Goal: Task Accomplishment & Management: Use online tool/utility

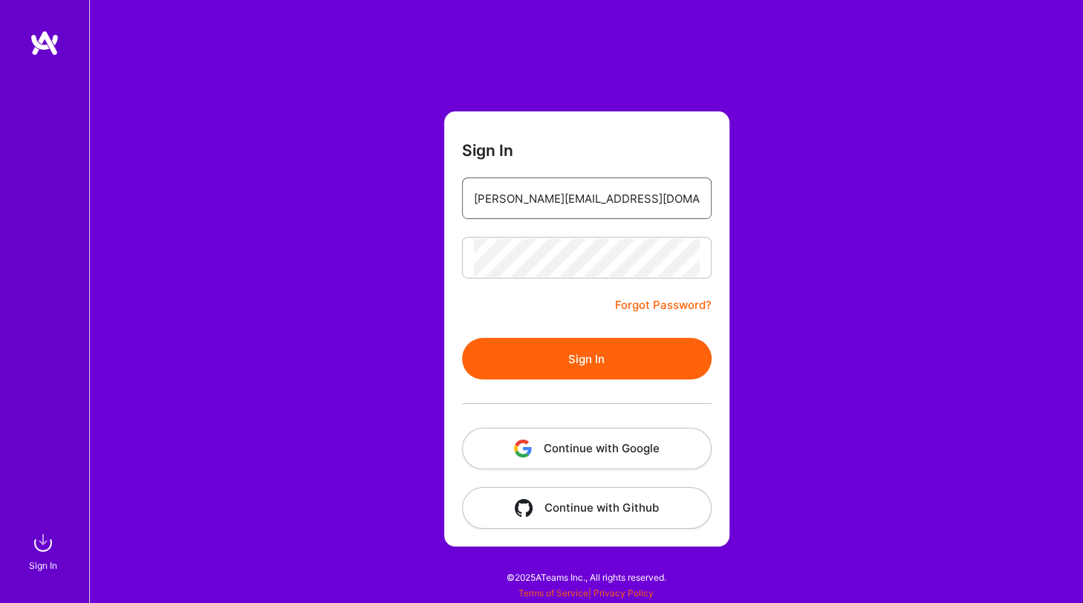
click at [524, 211] on input "[PERSON_NAME][EMAIL_ADDRESS][DOMAIN_NAME]" at bounding box center [587, 199] width 226 height 38
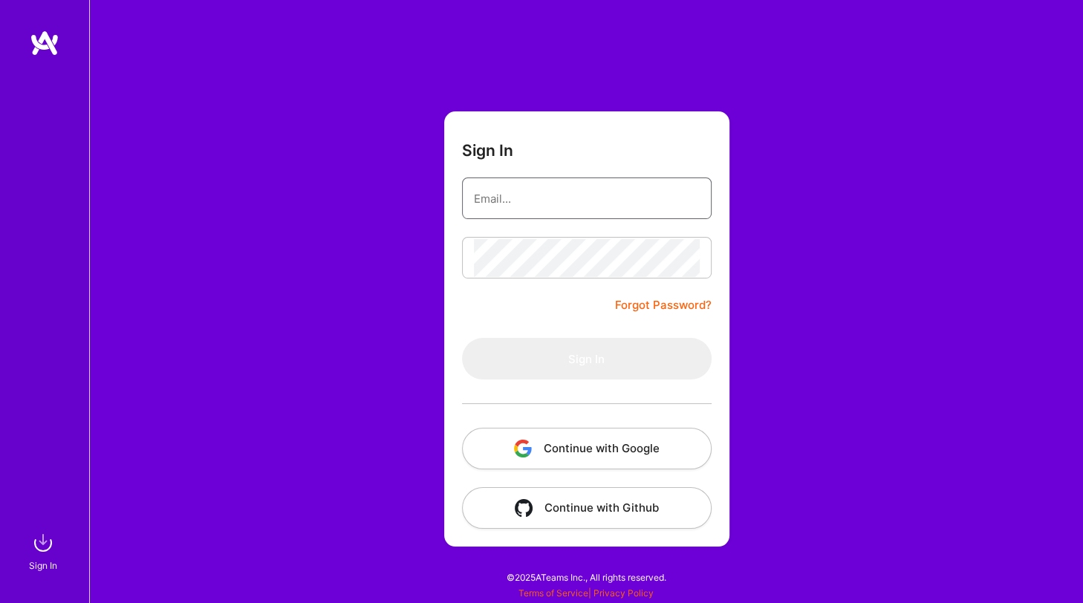
type input "[PERSON_NAME][EMAIL_ADDRESS][DOMAIN_NAME]"
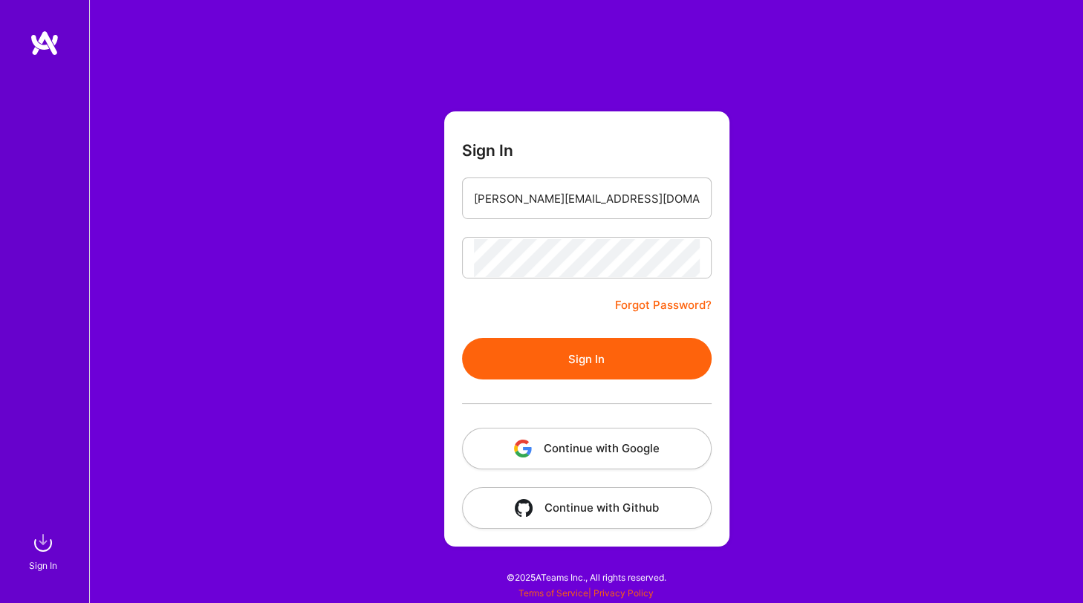
click at [507, 354] on button "Sign In" at bounding box center [587, 359] width 250 height 42
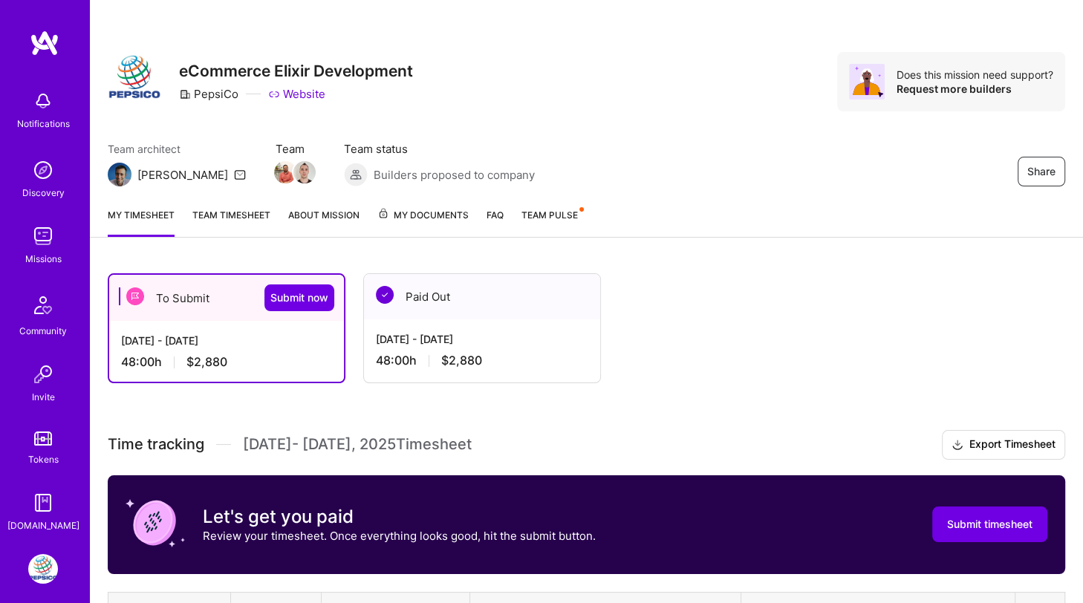
click at [471, 326] on div "Sep 1 - Sep 15, 2025 48:00 h $2,880" at bounding box center [482, 349] width 236 height 61
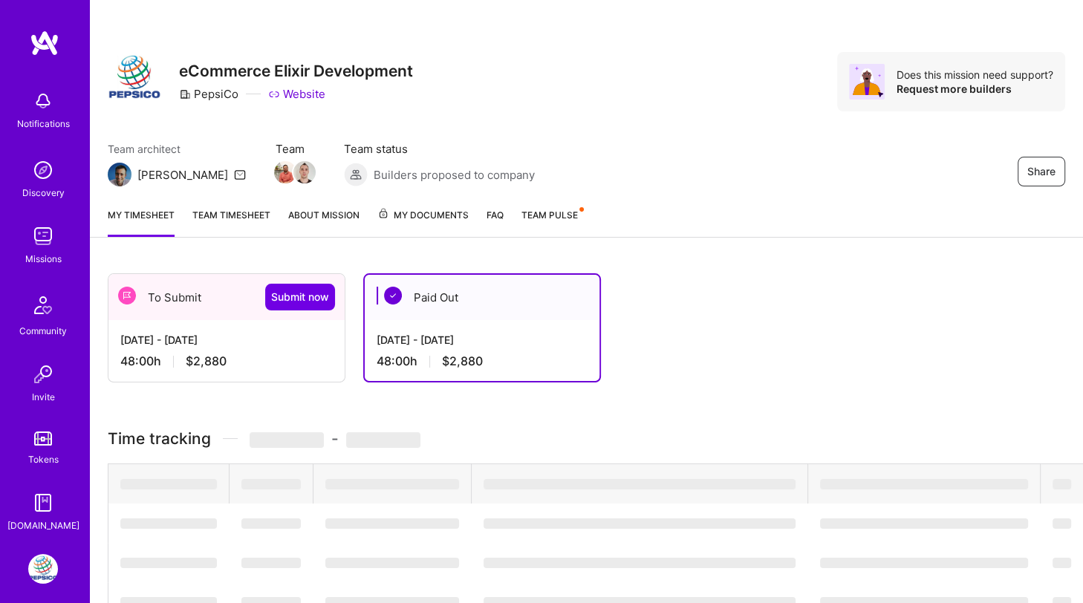
click at [449, 302] on div "Paid Out" at bounding box center [482, 297] width 235 height 45
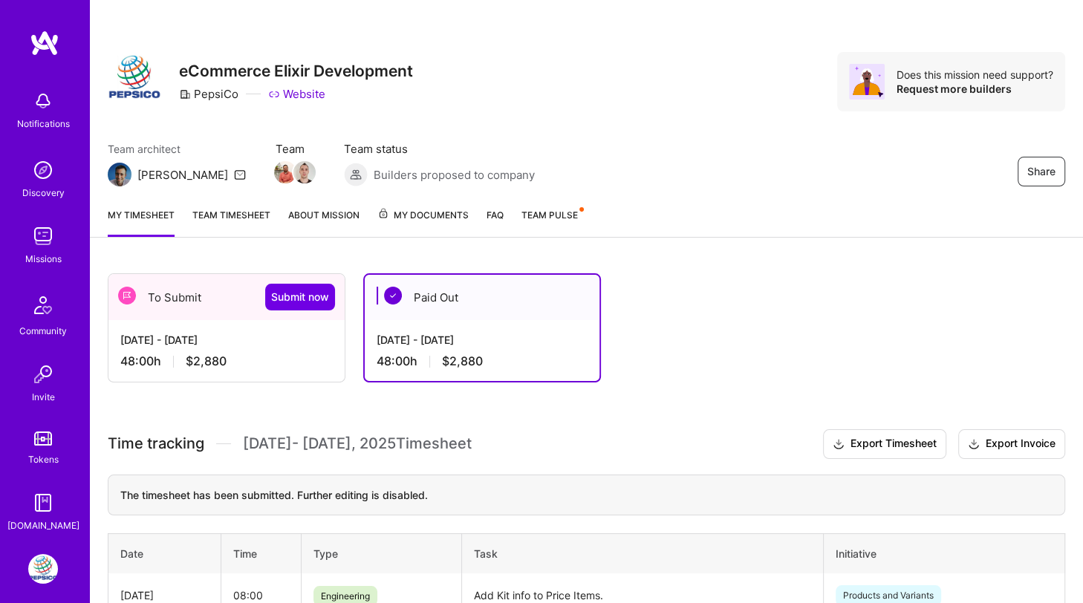
click at [189, 293] on div "To Submit Submit now" at bounding box center [226, 297] width 236 height 46
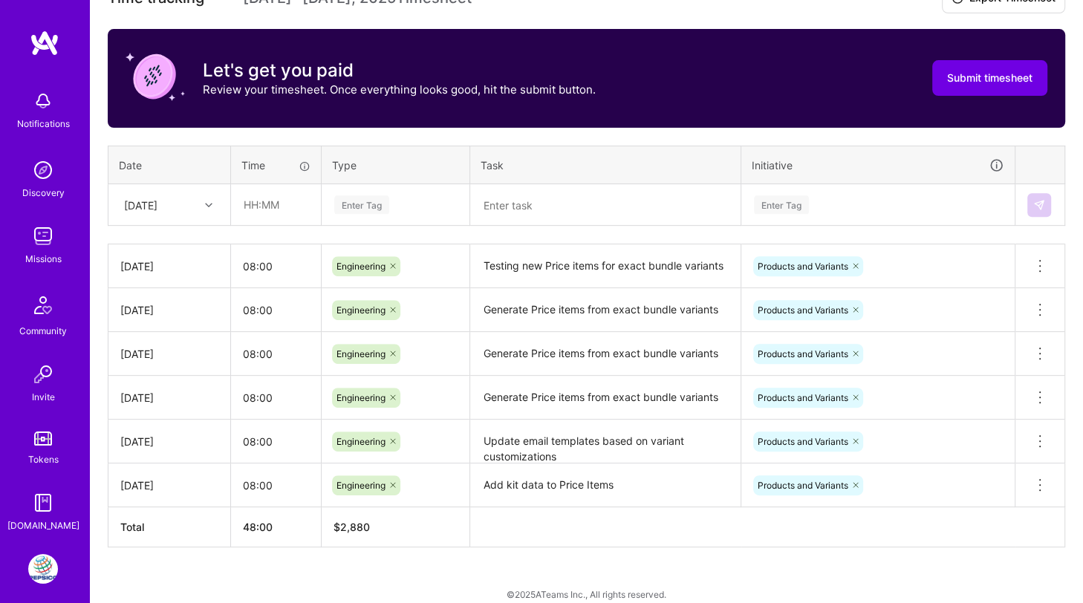
scroll to position [447, 0]
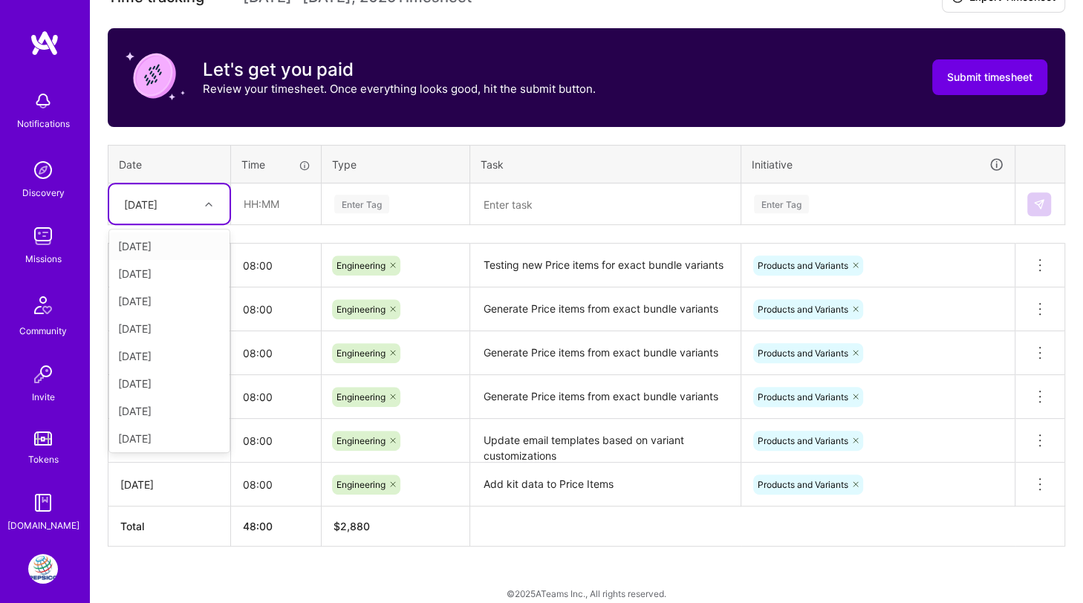
click at [158, 204] on div "Tue, Sep 30" at bounding box center [140, 204] width 33 height 16
click at [171, 341] on div "Wed, Sep 24" at bounding box center [169, 338] width 120 height 27
click at [278, 198] on input "text" at bounding box center [276, 203] width 88 height 39
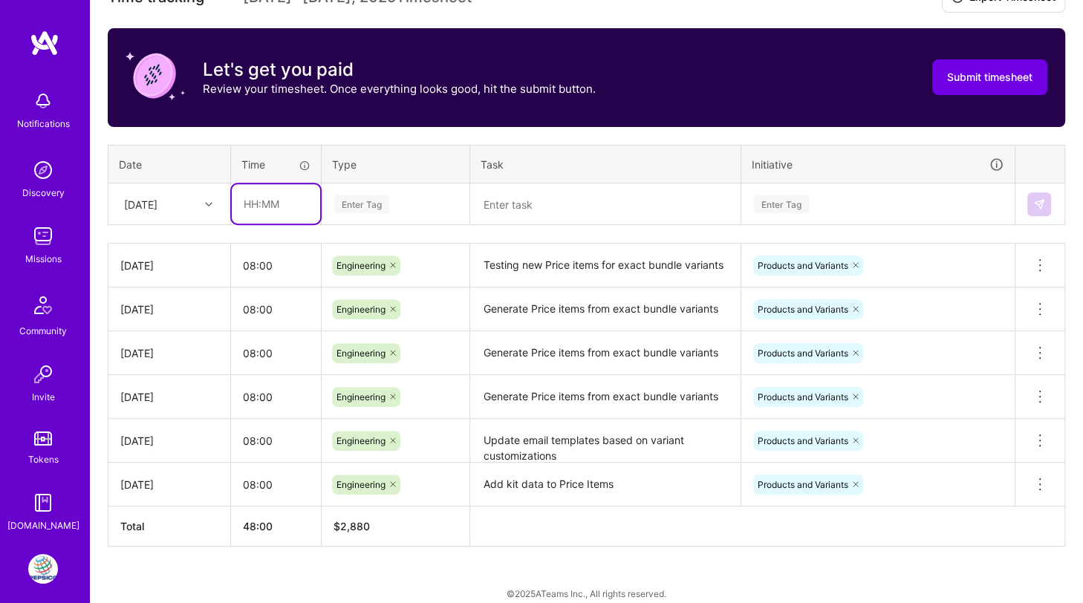
type input "08:00"
click at [354, 197] on div "Enter Tag" at bounding box center [361, 203] width 55 height 23
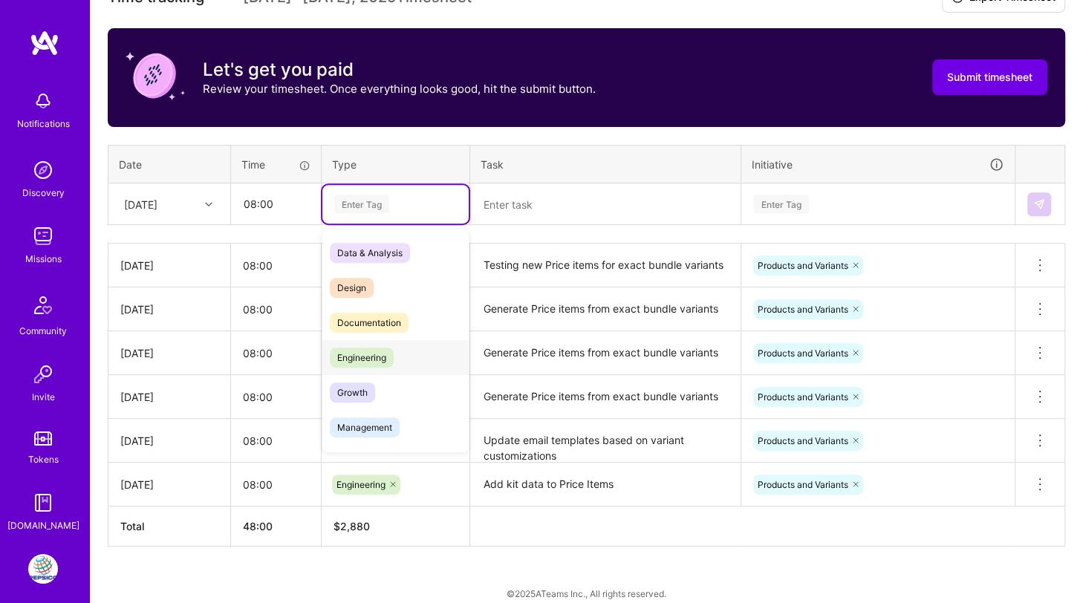
click at [354, 351] on span "Engineering" at bounding box center [362, 358] width 64 height 20
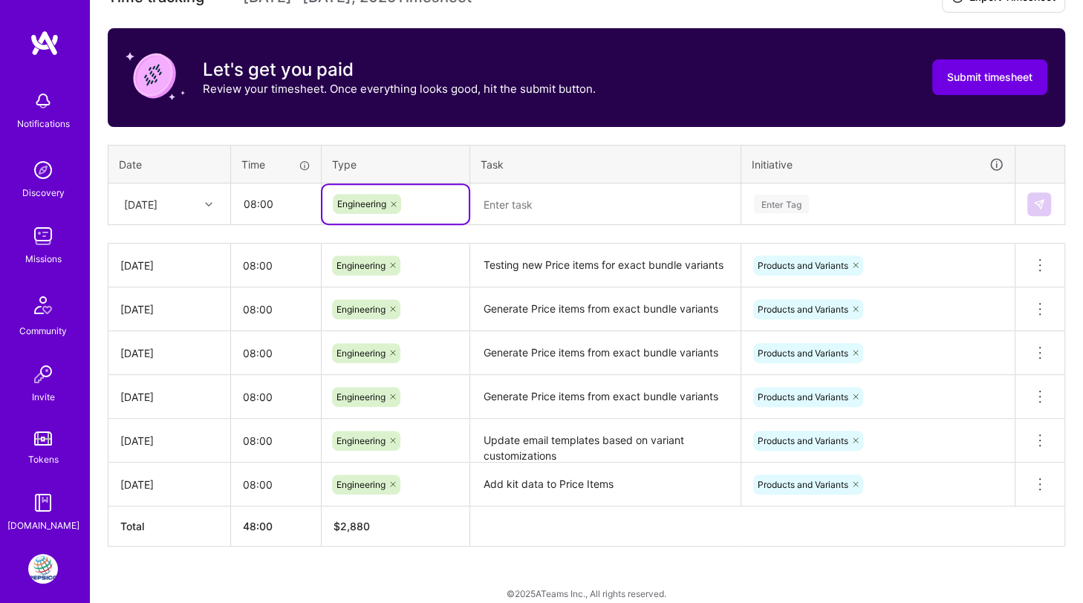
click at [525, 215] on textarea at bounding box center [605, 204] width 267 height 39
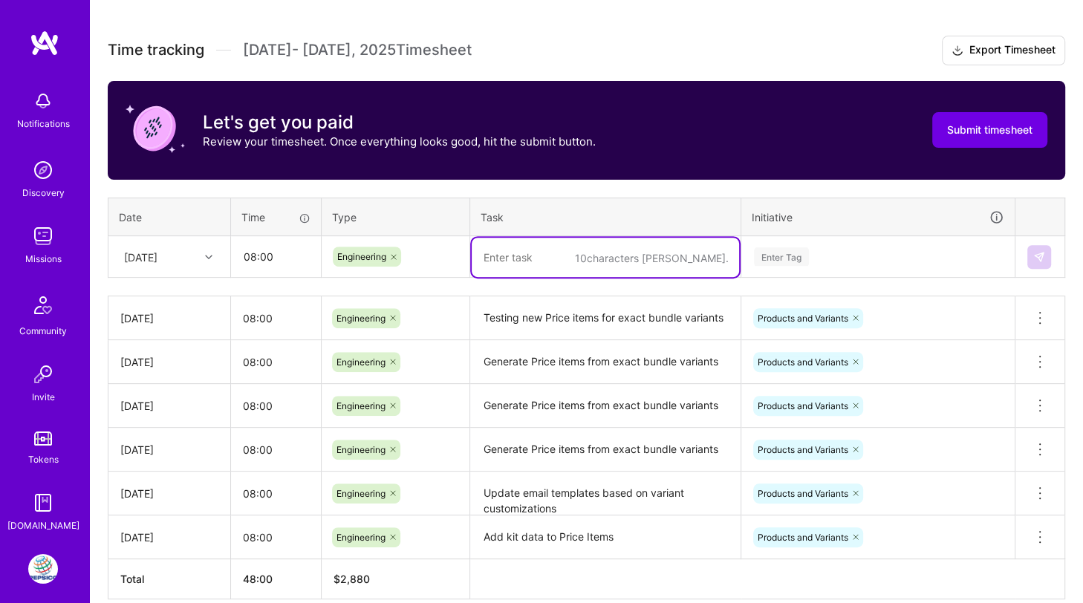
scroll to position [386, 0]
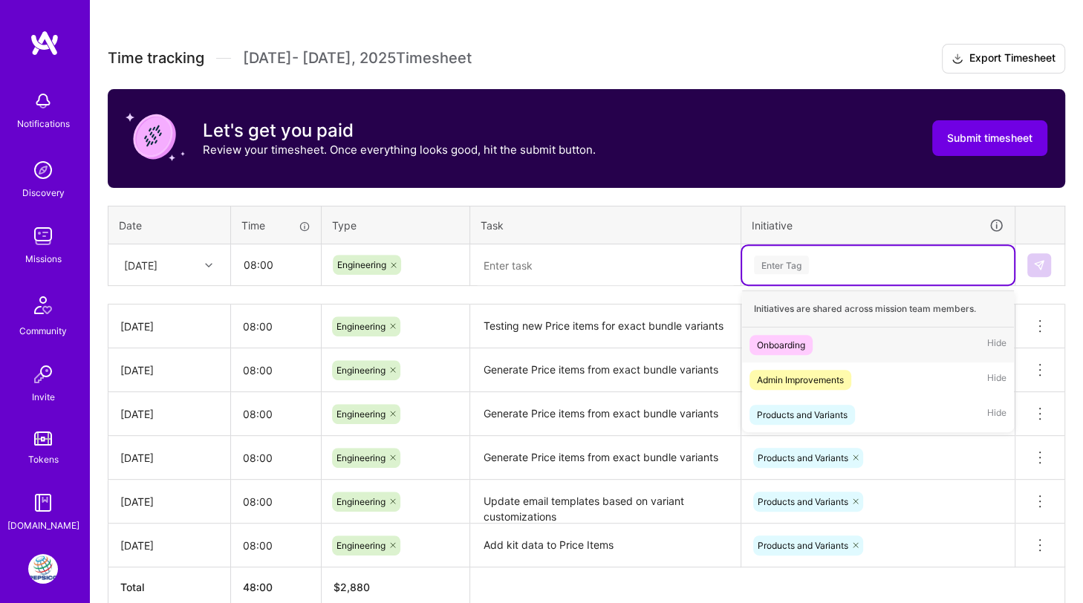
click at [765, 261] on div "Enter Tag" at bounding box center [781, 264] width 55 height 23
click at [774, 407] on div "Products and Variants" at bounding box center [802, 415] width 91 height 16
click at [543, 251] on textarea at bounding box center [605, 265] width 267 height 39
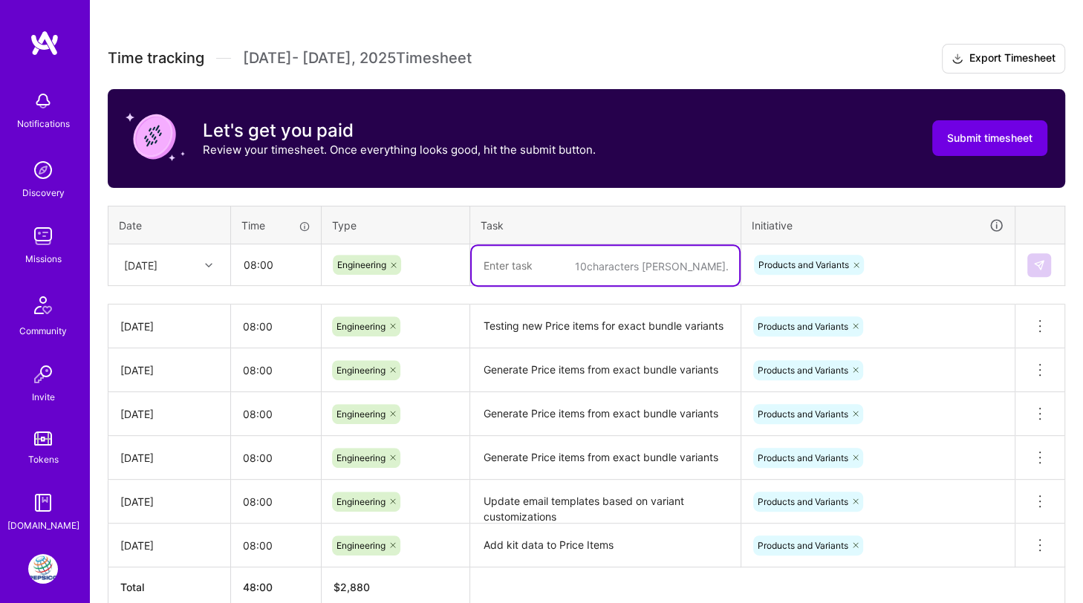
paste textarea "Add subscribable to variants"
click at [660, 255] on textarea "Add subscribable field to variants - UI" at bounding box center [605, 265] width 267 height 39
type textarea "Add subscribable field to variants - Admin UI"
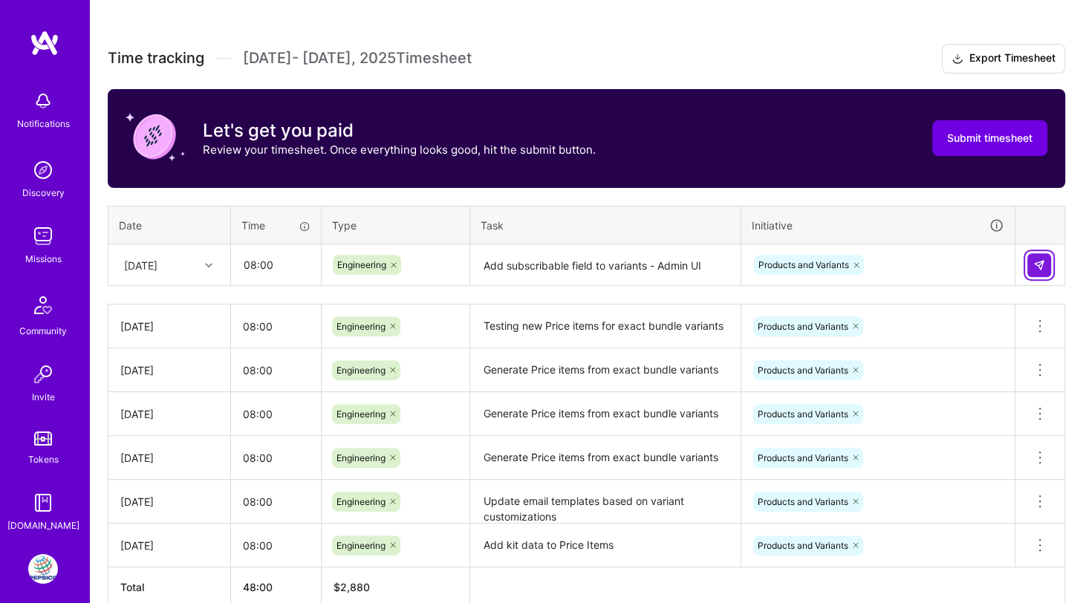
click at [1038, 263] on img at bounding box center [1039, 265] width 12 height 12
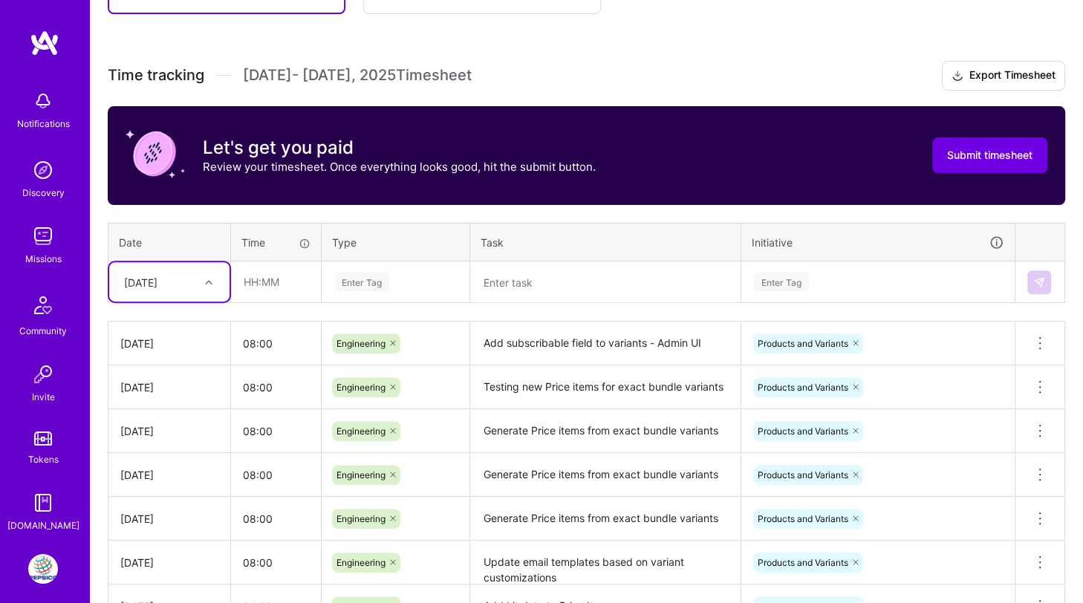
scroll to position [364, 0]
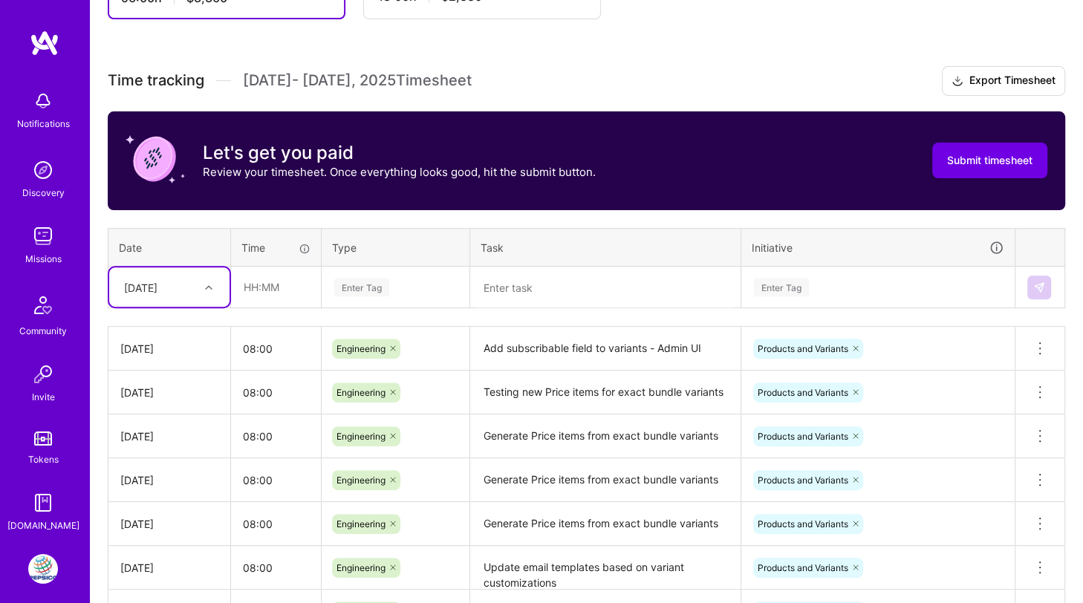
click at [525, 344] on textarea "Add subscribable field to variants - Admin UI" at bounding box center [605, 348] width 267 height 41
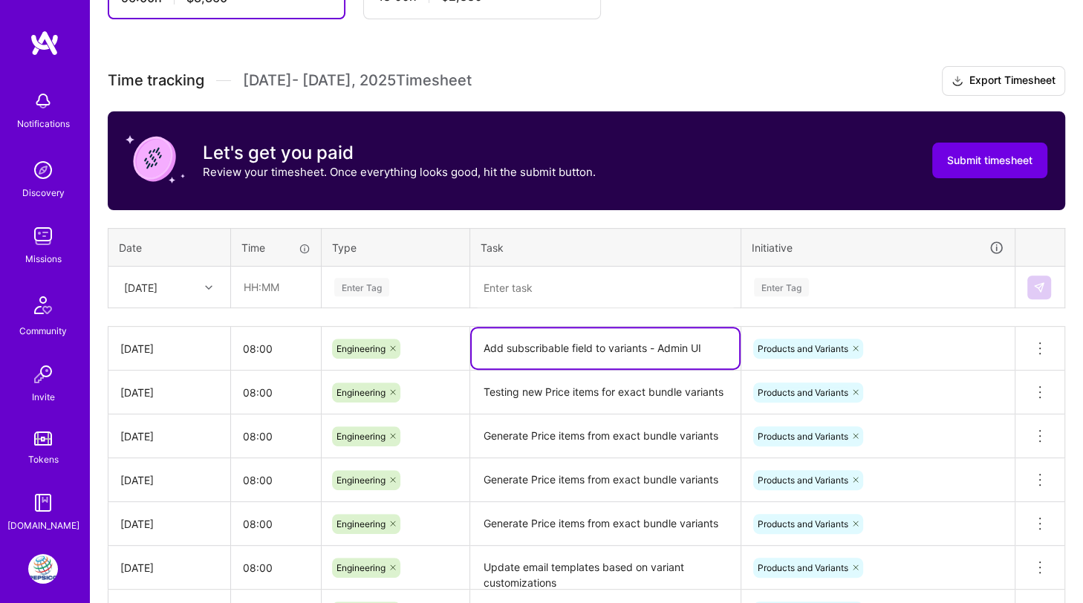
click at [525, 344] on textarea "Add subscribable field to variants - Admin UI" at bounding box center [605, 348] width 267 height 40
click at [191, 275] on div "Wed, Sep 24" at bounding box center [158, 287] width 82 height 25
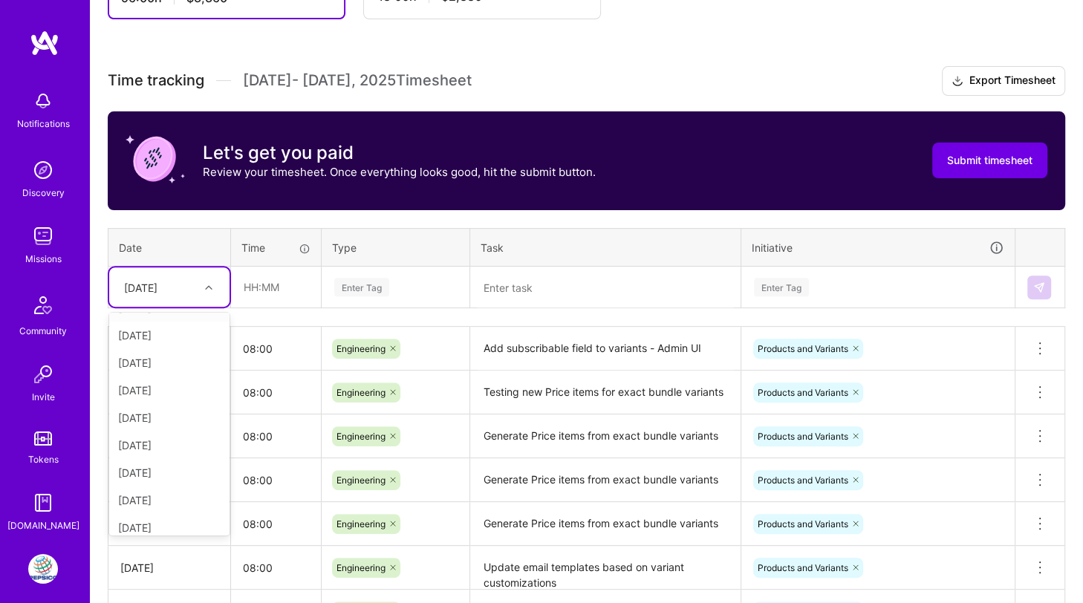
scroll to position [87, 0]
click at [155, 449] on div "Thu, Sep 25" at bounding box center [169, 462] width 120 height 27
click at [266, 293] on input "text" at bounding box center [276, 286] width 88 height 39
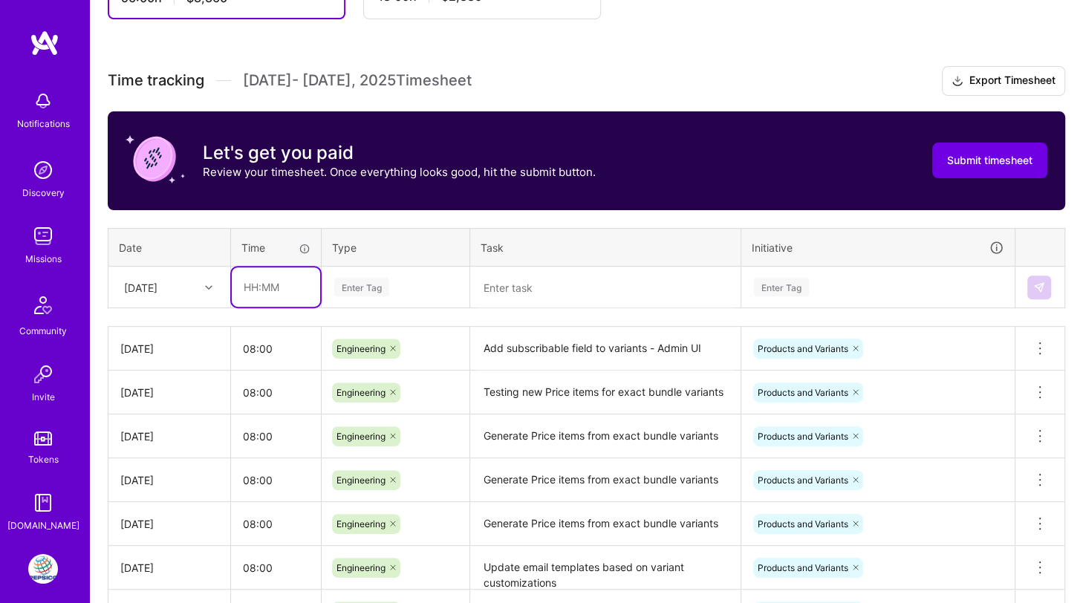
type input "08:00"
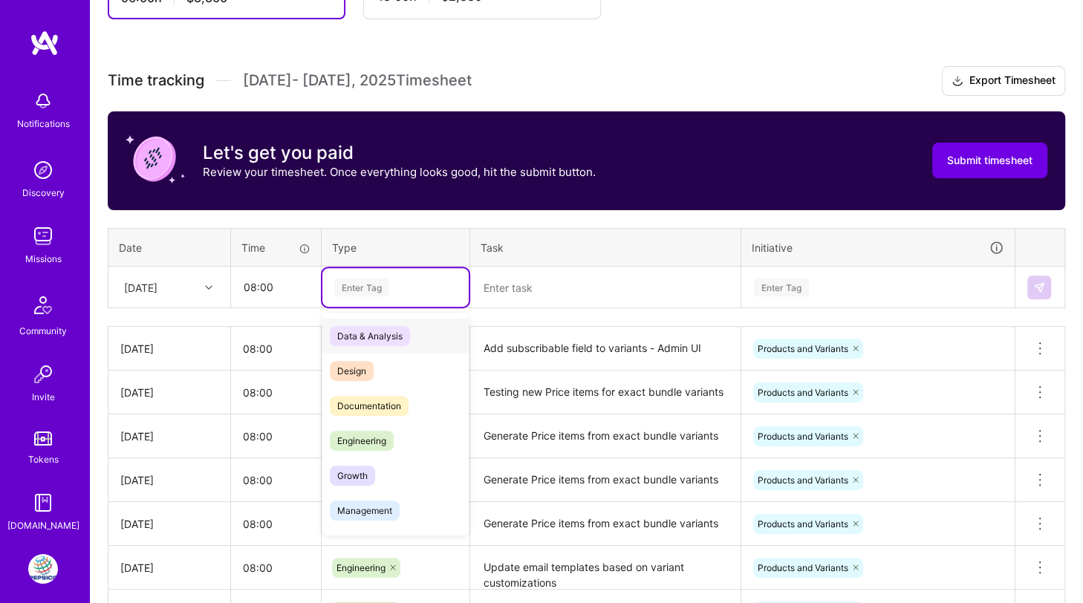
click at [351, 289] on div "Enter Tag" at bounding box center [361, 287] width 55 height 23
click at [369, 441] on span "Engineering" at bounding box center [362, 441] width 64 height 20
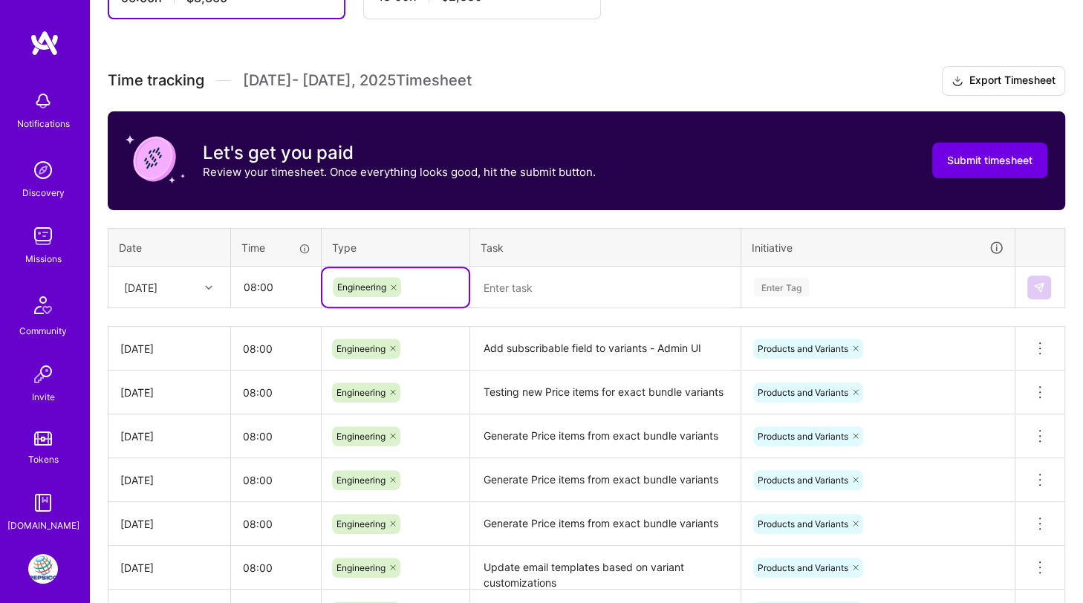
click at [767, 293] on div "Enter Tag" at bounding box center [781, 287] width 55 height 23
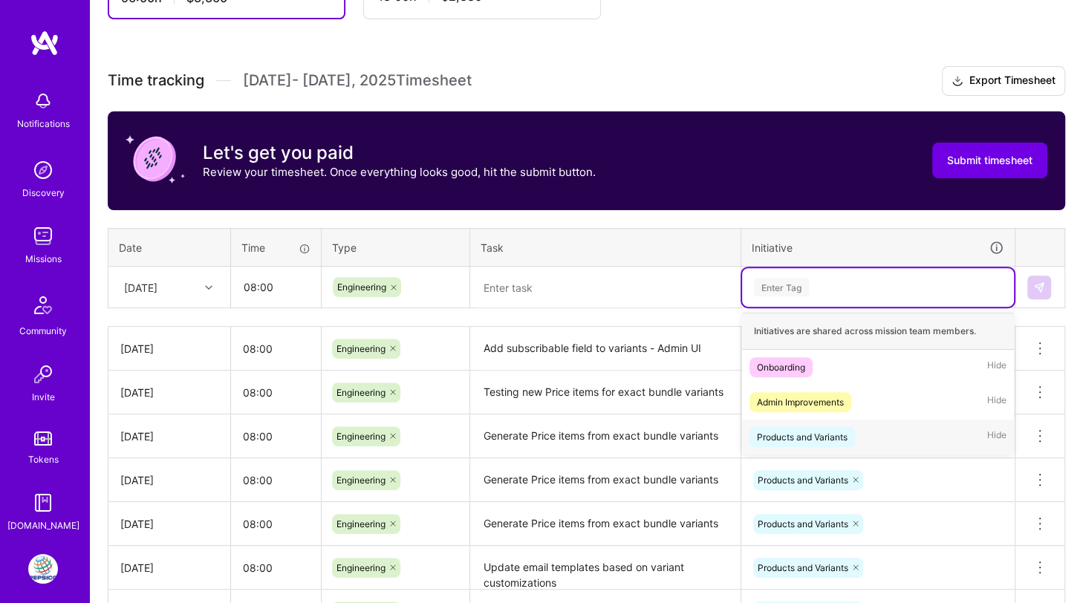
click at [773, 429] on div "Products and Variants" at bounding box center [802, 437] width 91 height 16
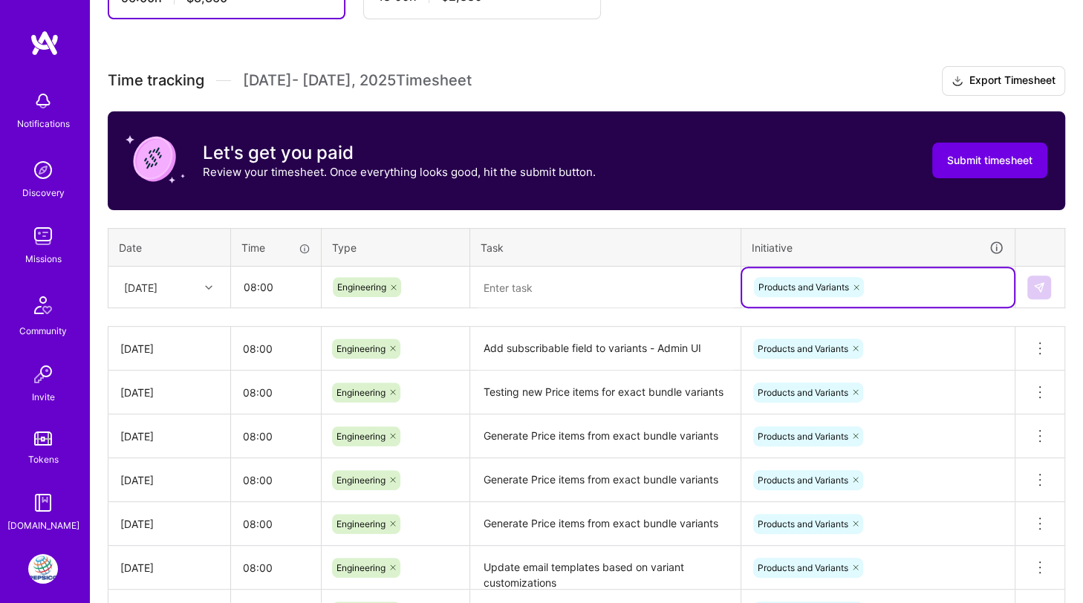
click at [587, 296] on textarea at bounding box center [605, 287] width 267 height 39
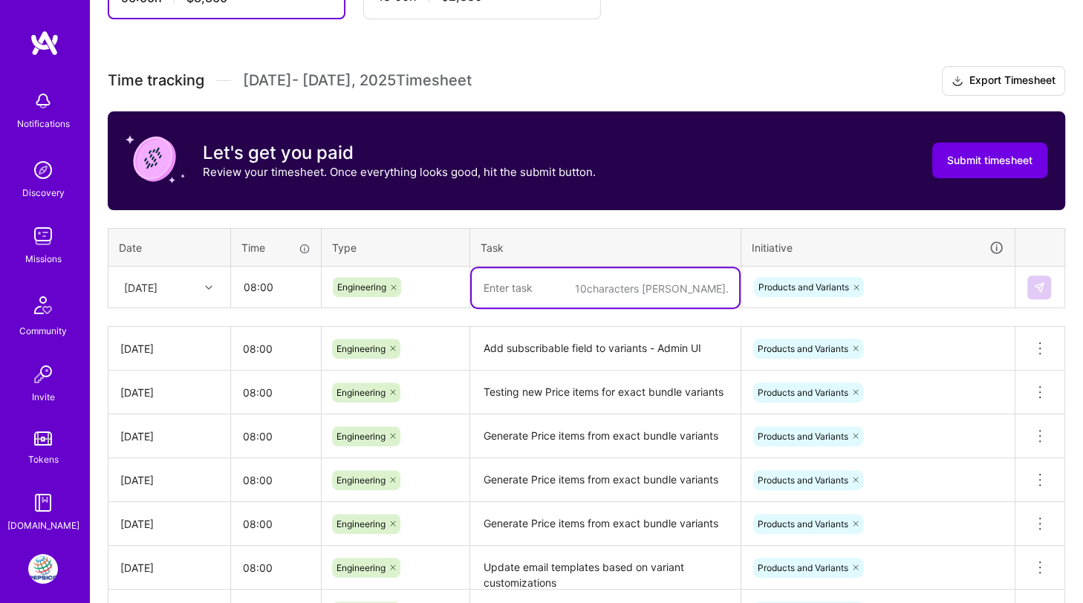
paste textarea "Add subscribable field to variants - Admin UI"
click at [571, 287] on textarea "Add subscribable field to variants - Admin UI" at bounding box center [605, 287] width 267 height 39
type textarea "Validate subscribable field in variants"
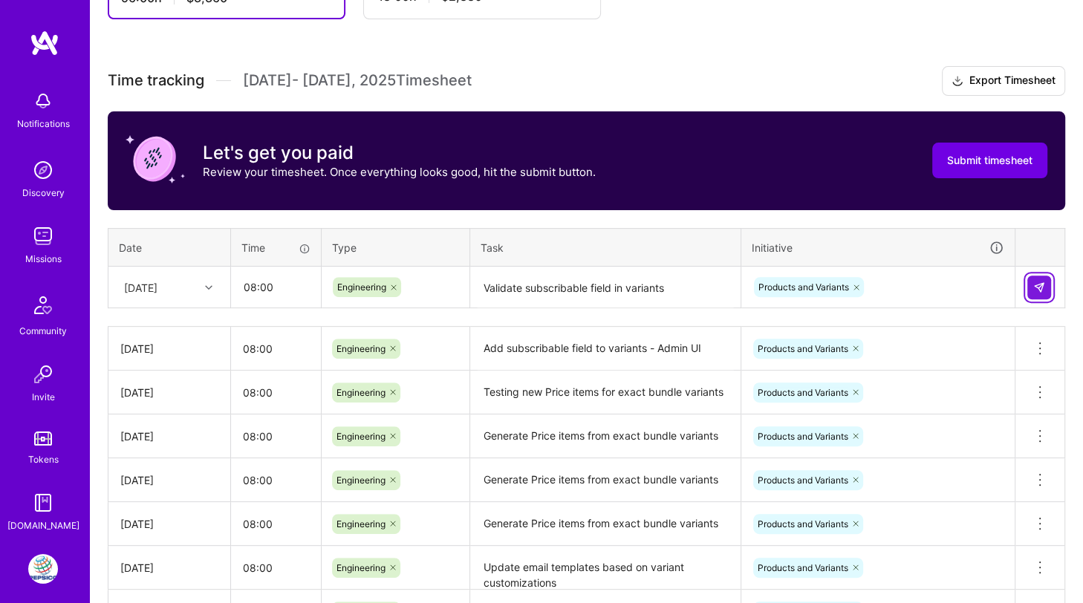
click at [1043, 287] on img at bounding box center [1039, 288] width 12 height 12
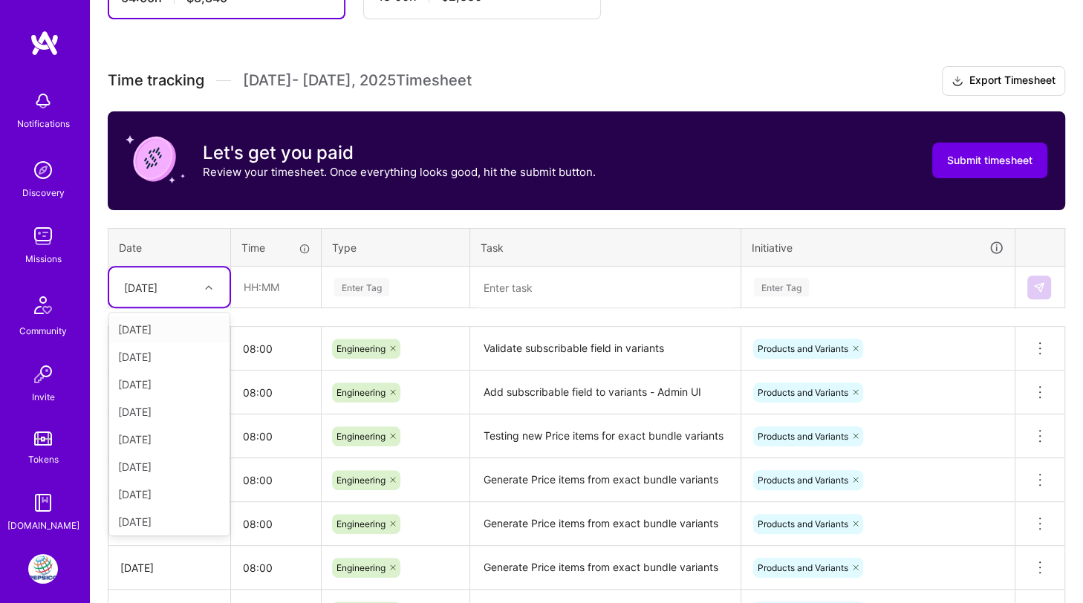
click at [202, 279] on div at bounding box center [210, 287] width 23 height 19
click at [158, 424] on div "Fri, Sep 26" at bounding box center [169, 425] width 120 height 27
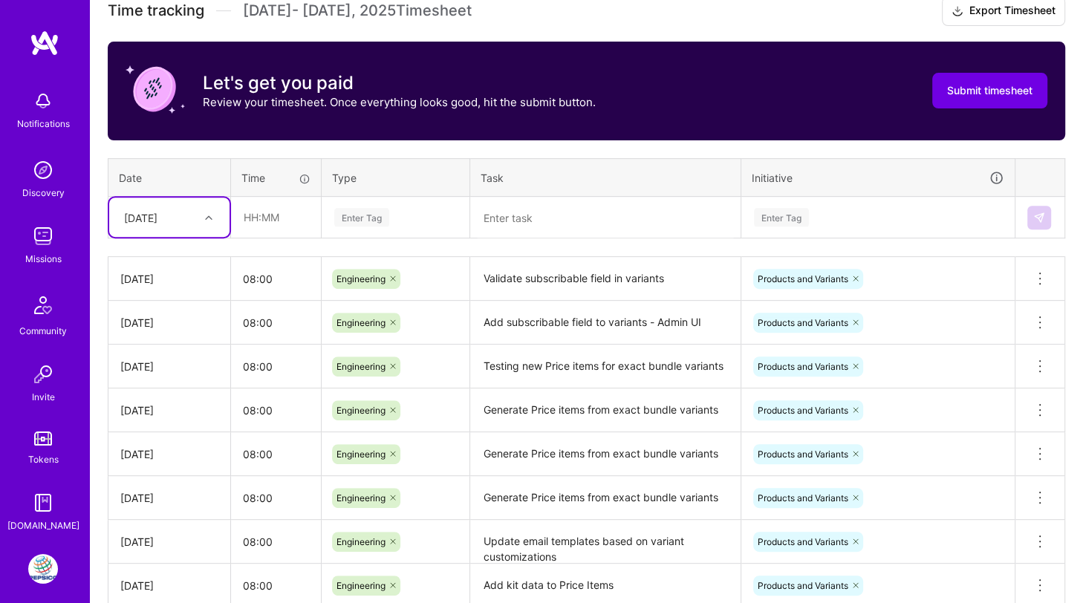
scroll to position [423, 0]
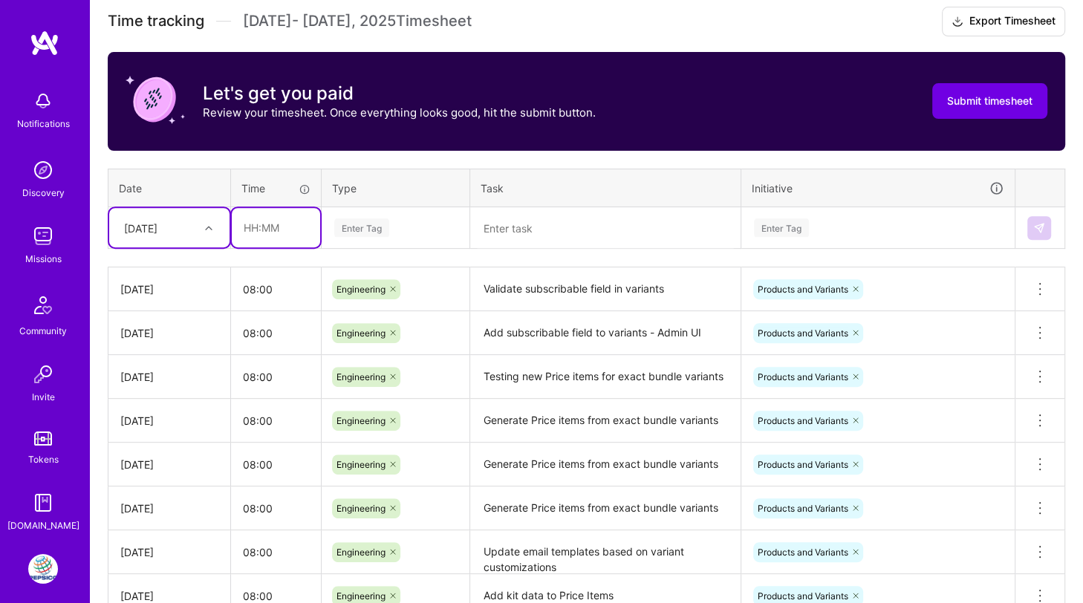
click at [266, 233] on input "text" at bounding box center [276, 227] width 88 height 39
type input "08:00"
click at [345, 227] on div "Enter Tag" at bounding box center [361, 227] width 55 height 23
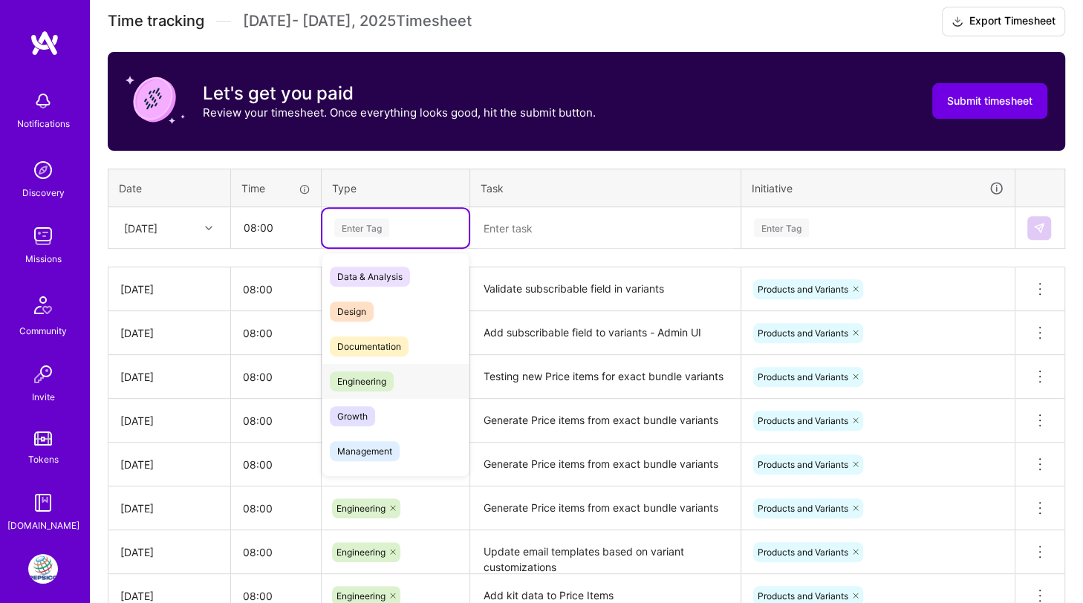
click at [356, 371] on span "Engineering" at bounding box center [362, 381] width 64 height 20
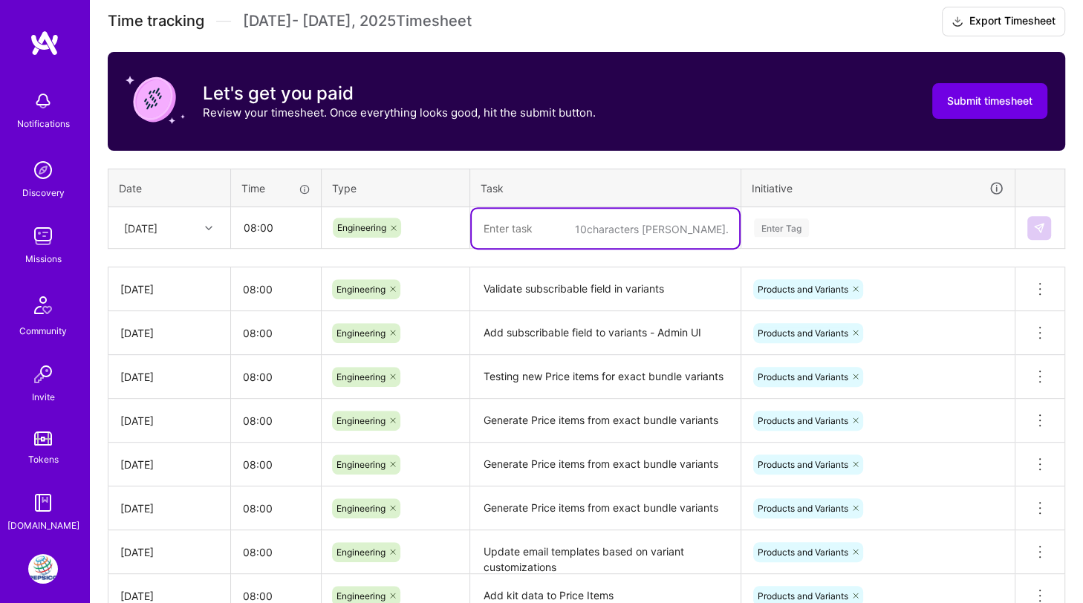
click at [539, 234] on textarea at bounding box center [605, 228] width 267 height 39
type textarea "Validate subscribable variants during checkout"
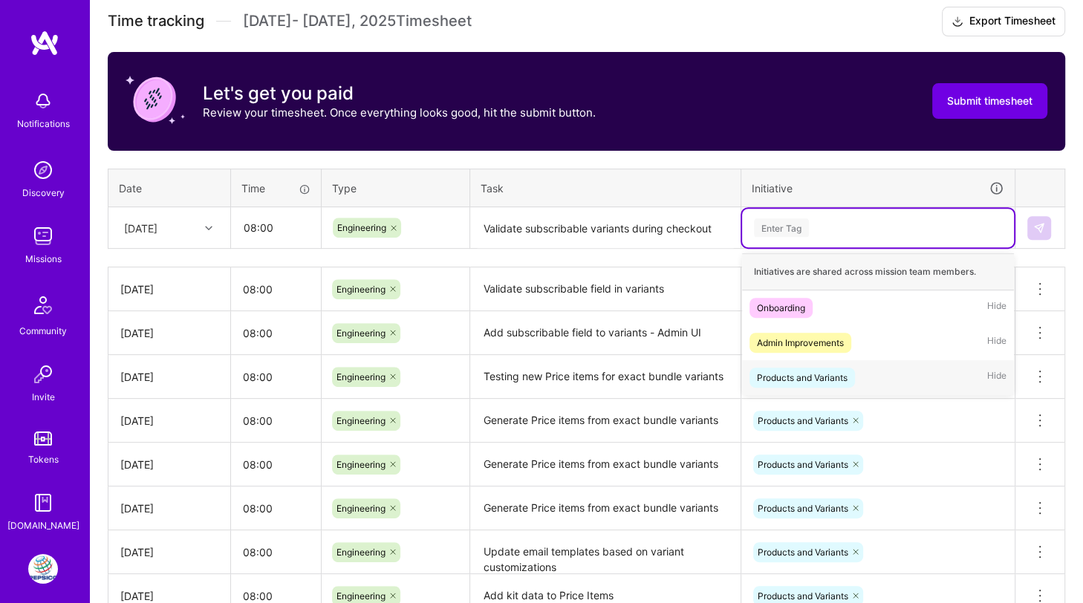
click at [793, 374] on div "Products and Variants" at bounding box center [802, 378] width 91 height 16
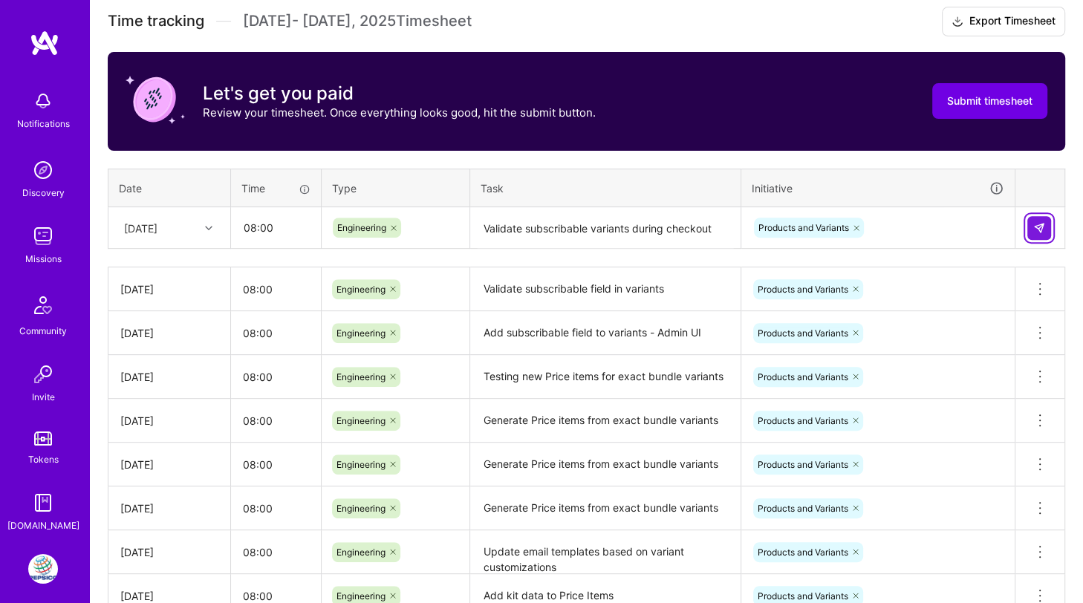
click at [1036, 231] on button at bounding box center [1039, 228] width 24 height 24
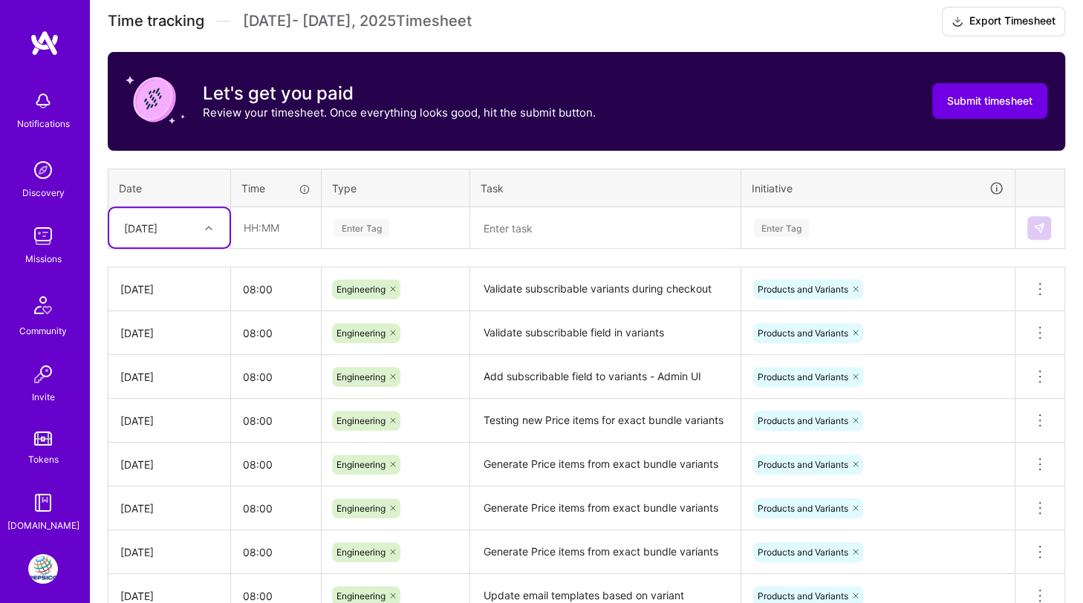
click at [569, 279] on textarea "Validate subscribable variants during checkout" at bounding box center [605, 289] width 267 height 41
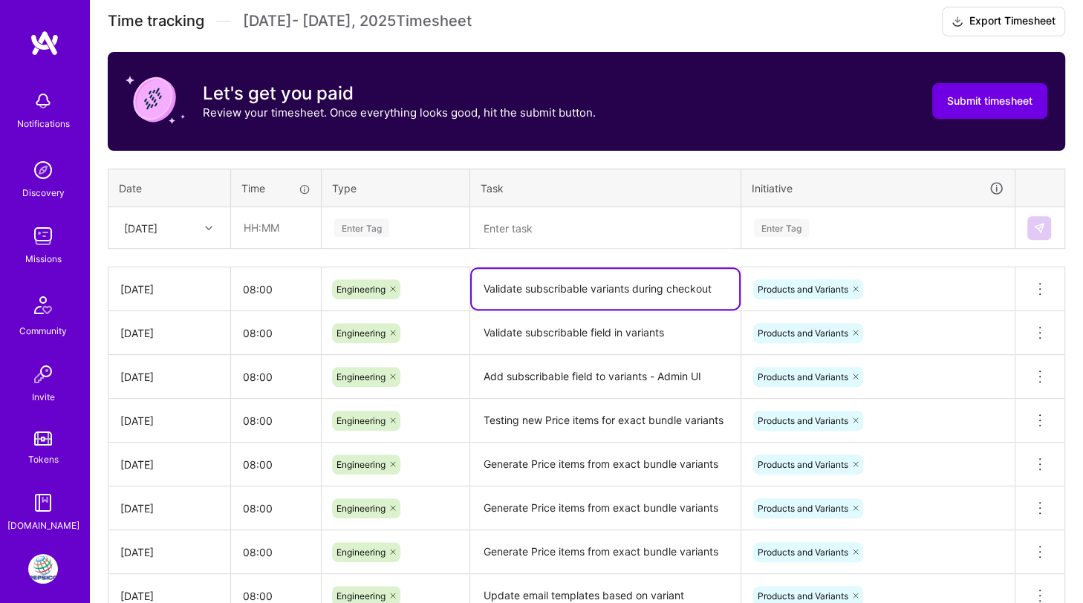
click at [569, 279] on textarea "Validate subscribable variants during checkout" at bounding box center [605, 289] width 267 height 40
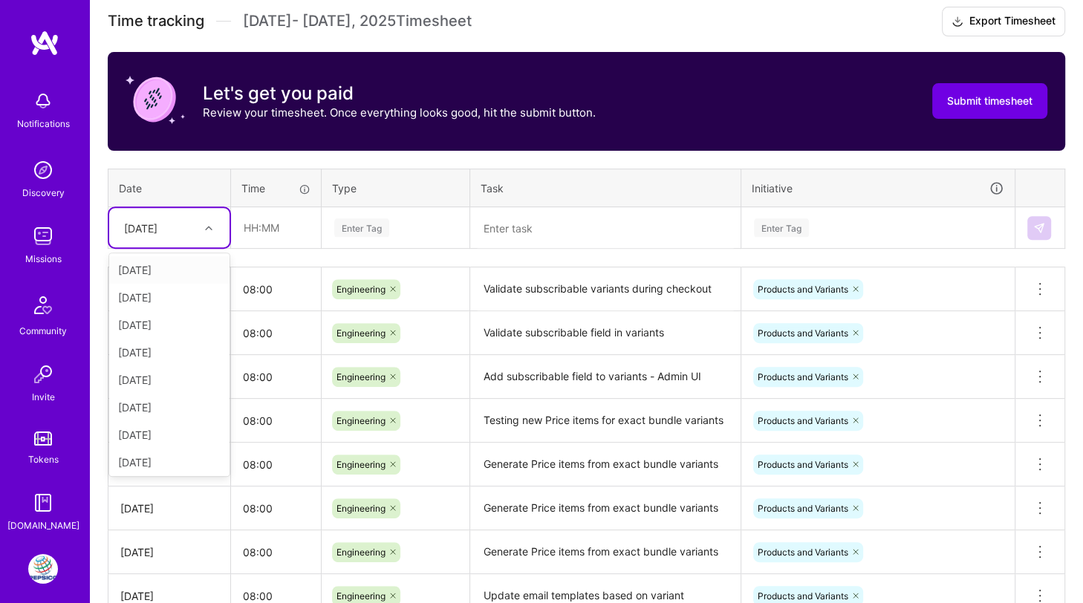
click at [185, 222] on div "Fri, Sep 26" at bounding box center [158, 227] width 82 height 25
click at [177, 423] on div "Mon, Sep 29" at bounding box center [169, 432] width 120 height 27
click at [262, 225] on input "text" at bounding box center [276, 227] width 88 height 39
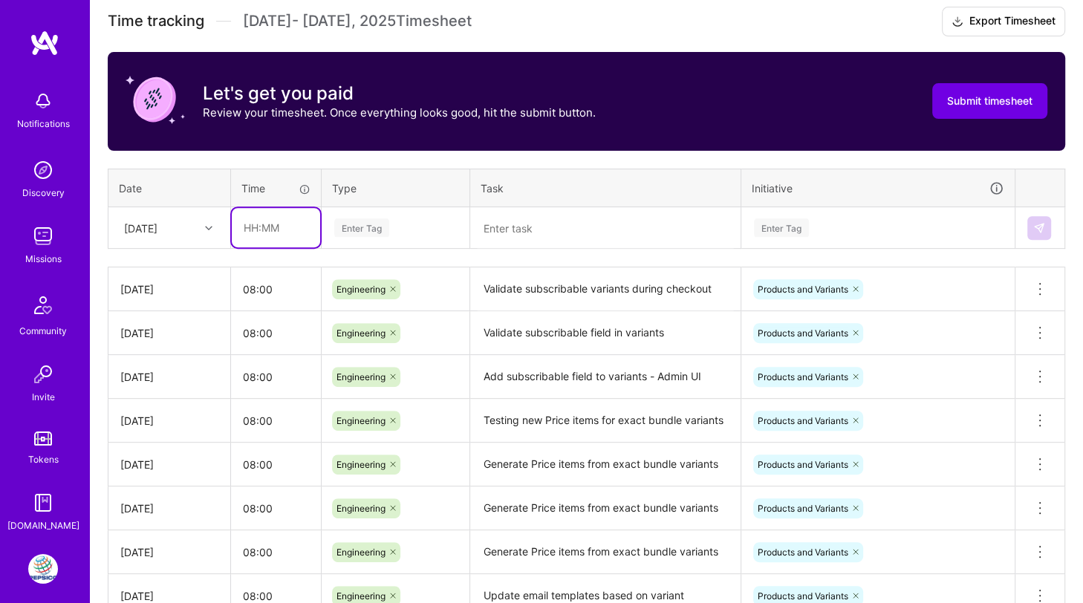
type input "08:00"
click at [361, 224] on div "Enter Tag" at bounding box center [361, 227] width 55 height 23
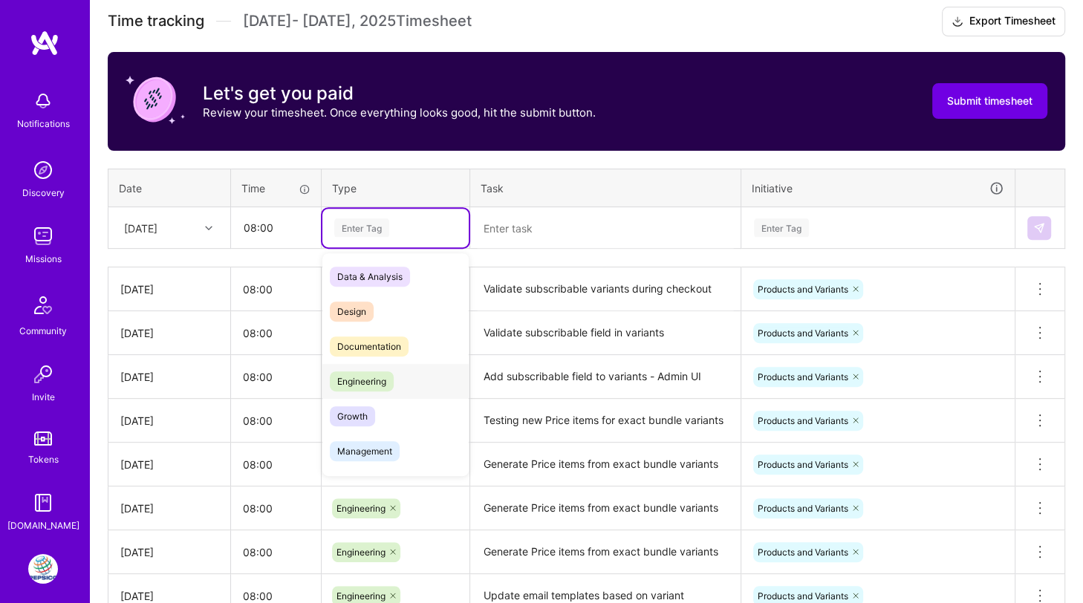
click at [369, 374] on span "Engineering" at bounding box center [362, 381] width 64 height 20
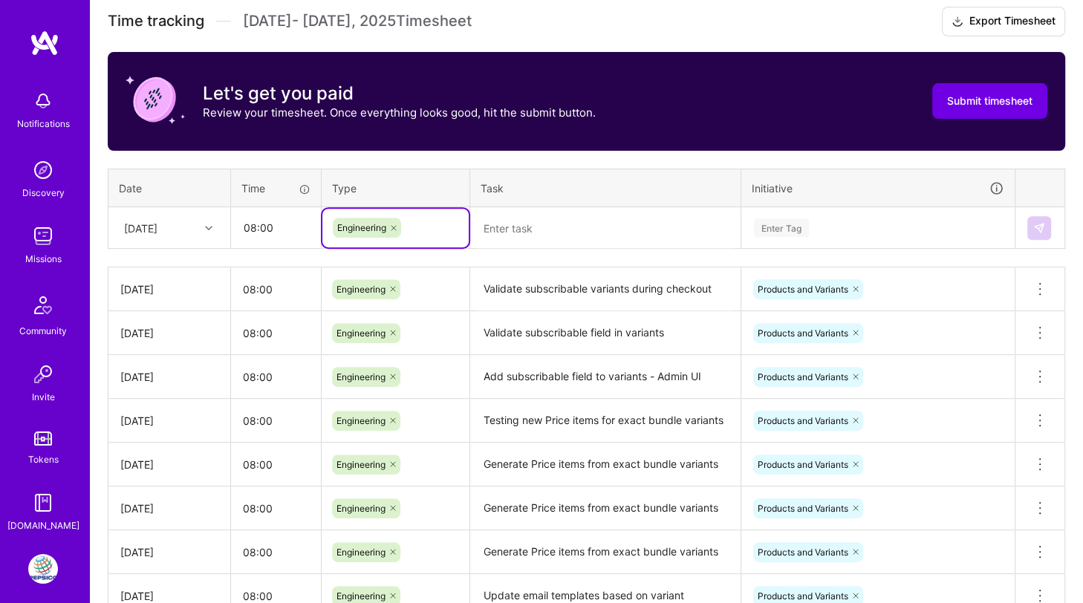
click at [541, 288] on textarea "Validate subscribable variants during checkout" at bounding box center [605, 290] width 267 height 42
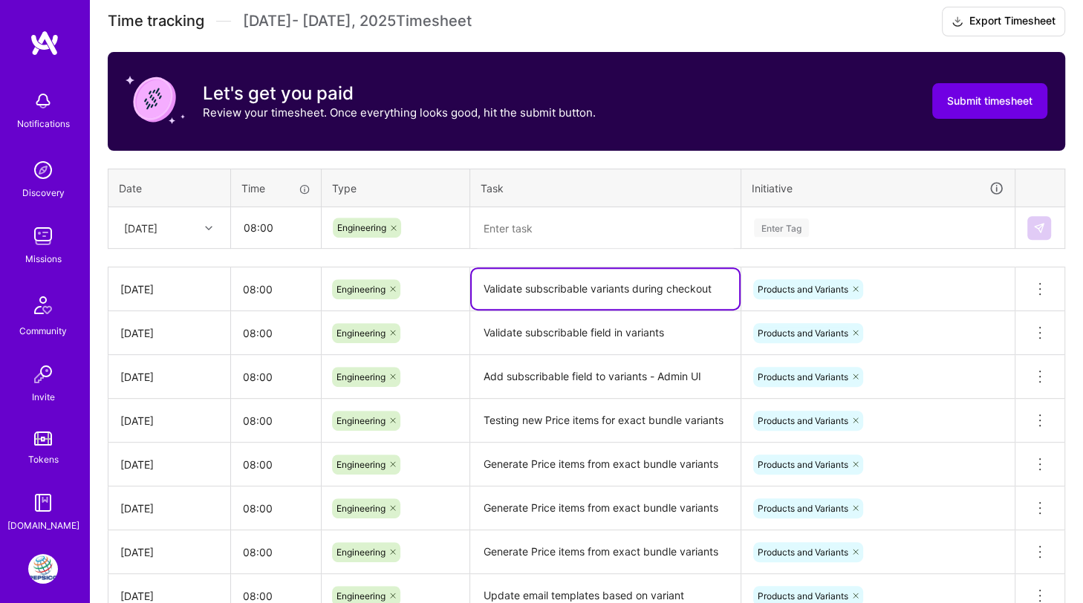
click at [541, 288] on textarea "Validate subscribable variants during checkout" at bounding box center [605, 289] width 267 height 40
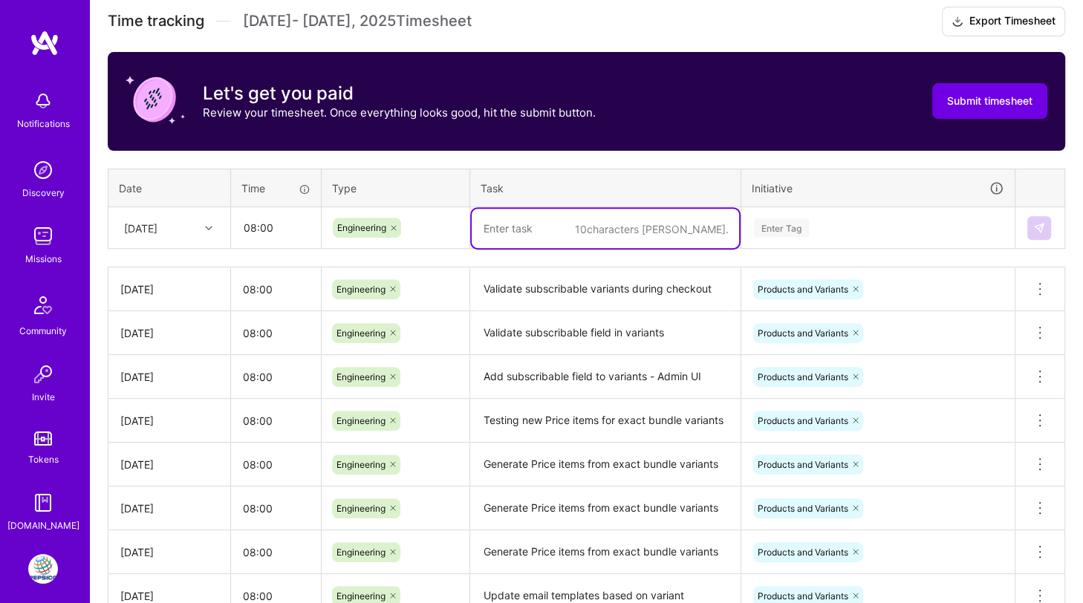
click at [531, 229] on textarea at bounding box center [605, 228] width 267 height 39
paste textarea "Validate subscribable variants during checkout"
type textarea "Validate subscribable variants during checkout"
click at [776, 227] on div "Enter Tag" at bounding box center [781, 227] width 55 height 23
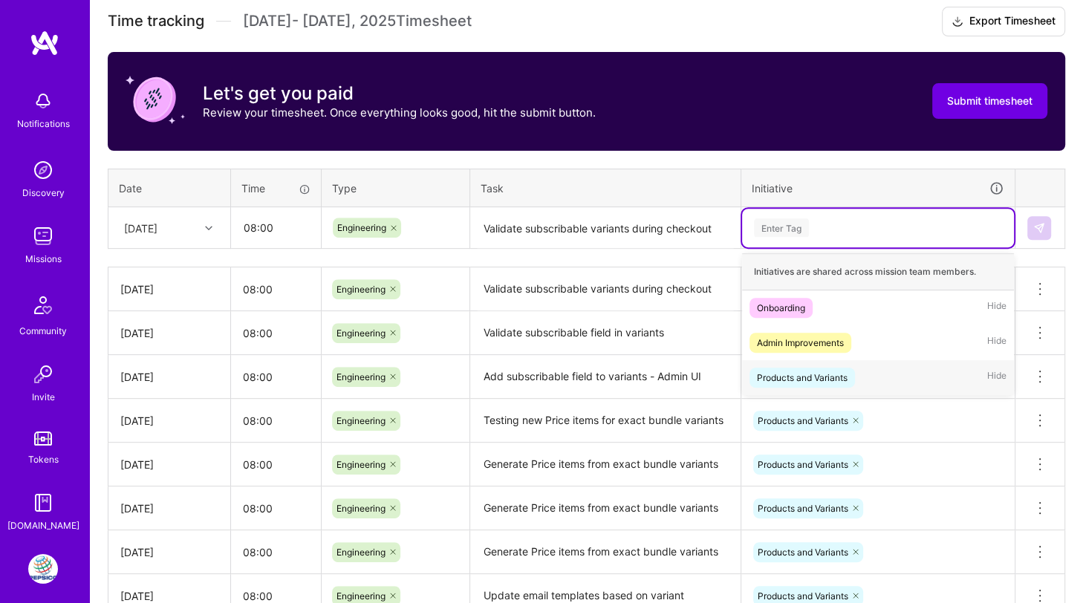
click at [790, 374] on div "Products and Variants" at bounding box center [802, 378] width 91 height 16
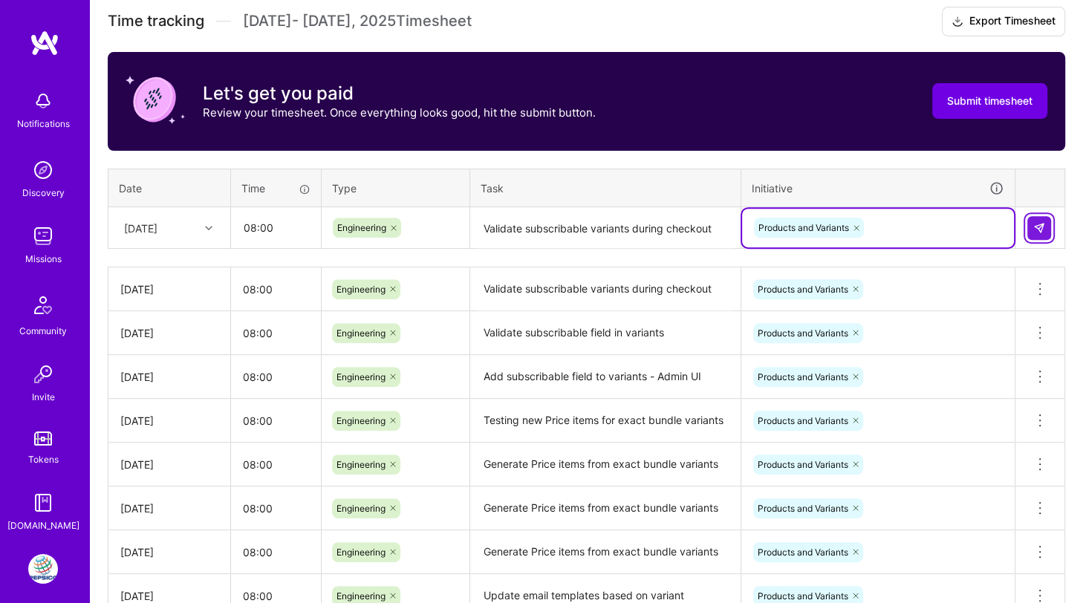
click at [1033, 227] on button at bounding box center [1039, 228] width 24 height 24
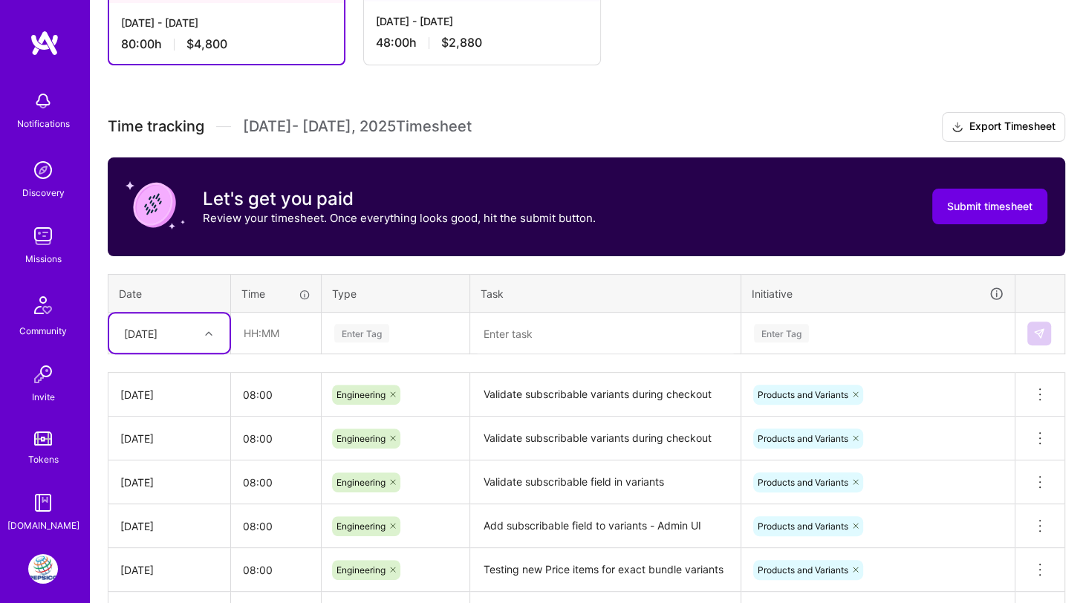
scroll to position [303, 0]
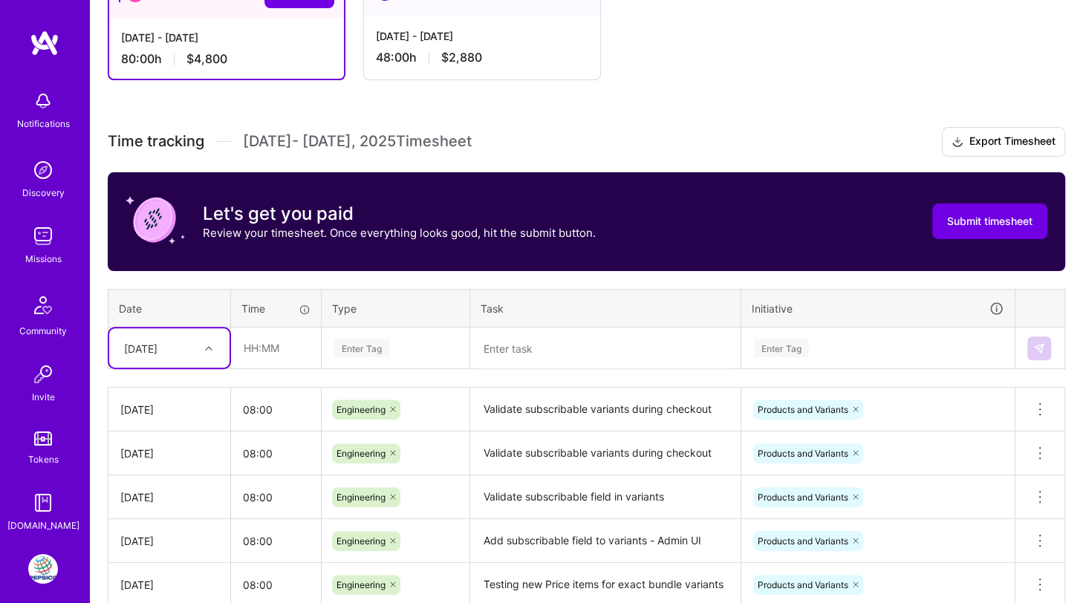
click at [158, 344] on div "Mon, Sep 29" at bounding box center [140, 348] width 33 height 16
click at [173, 568] on div "Tue, Sep 30" at bounding box center [169, 580] width 120 height 27
click at [260, 348] on input "text" at bounding box center [276, 347] width 88 height 39
type input "08:00"
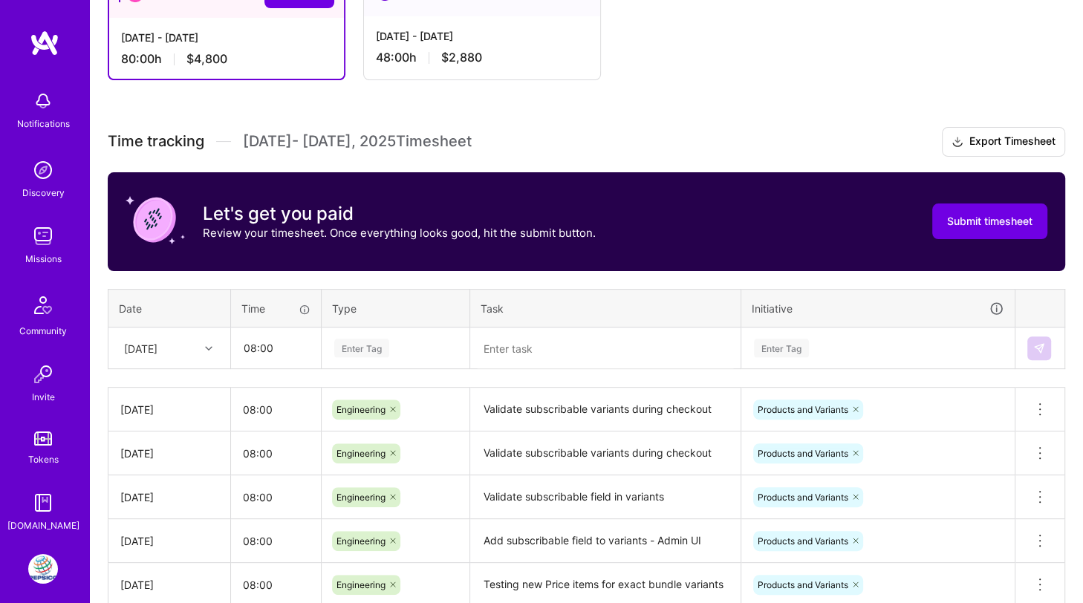
click at [351, 340] on div "Enter Tag" at bounding box center [361, 348] width 55 height 23
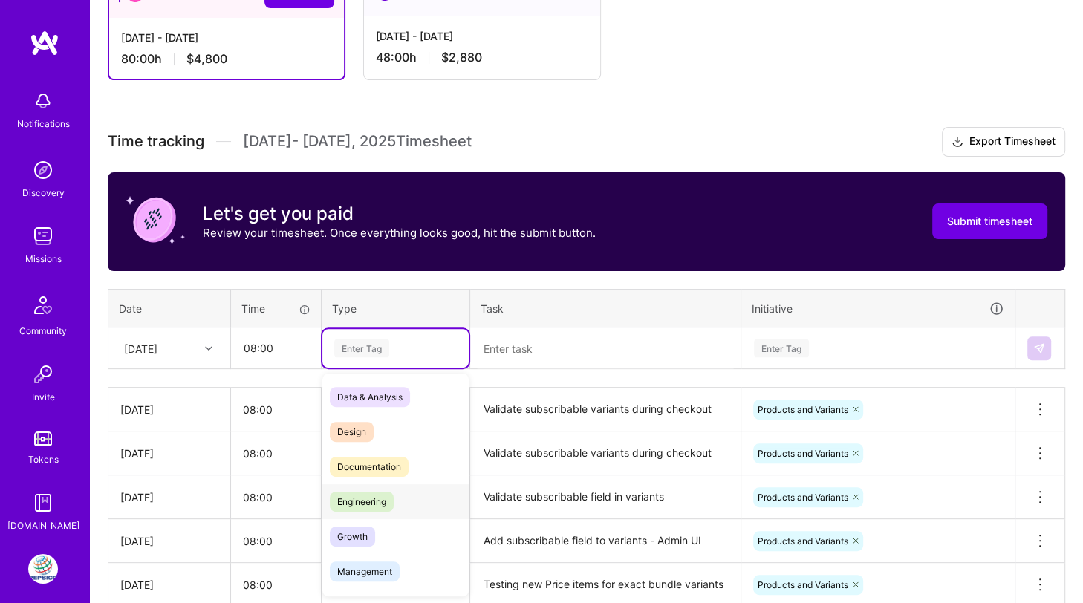
click at [362, 492] on span "Engineering" at bounding box center [362, 502] width 64 height 20
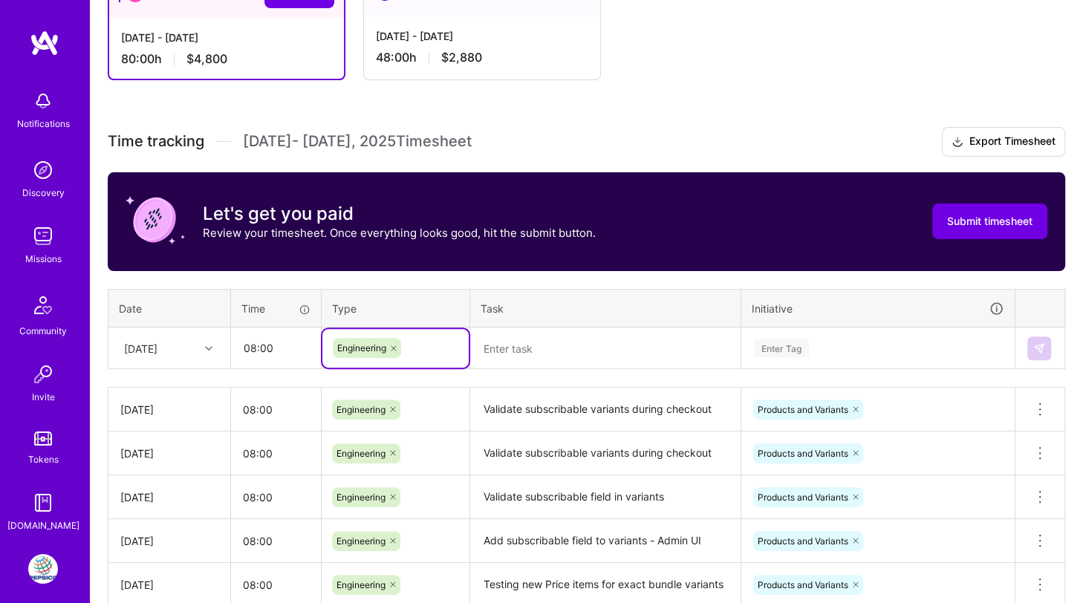
click at [546, 342] on textarea at bounding box center [605, 348] width 267 height 39
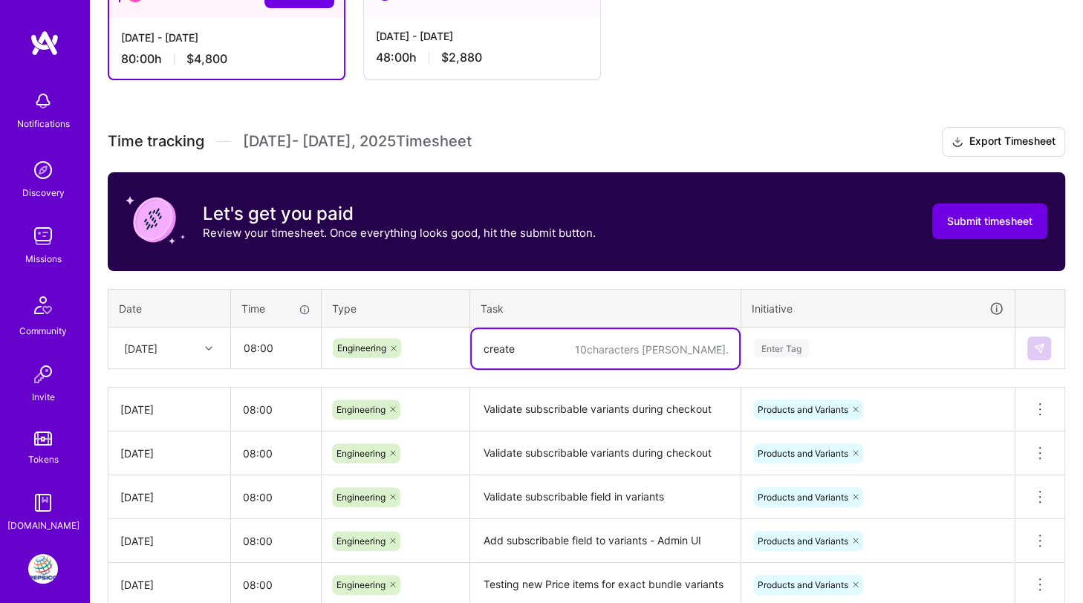
paste textarea "OrderSubscriptionVariant"
click at [517, 341] on textarea "create OrderSubscriptionVariant" at bounding box center [605, 348] width 267 height 39
click at [784, 345] on div "Enter Tag" at bounding box center [781, 348] width 55 height 23
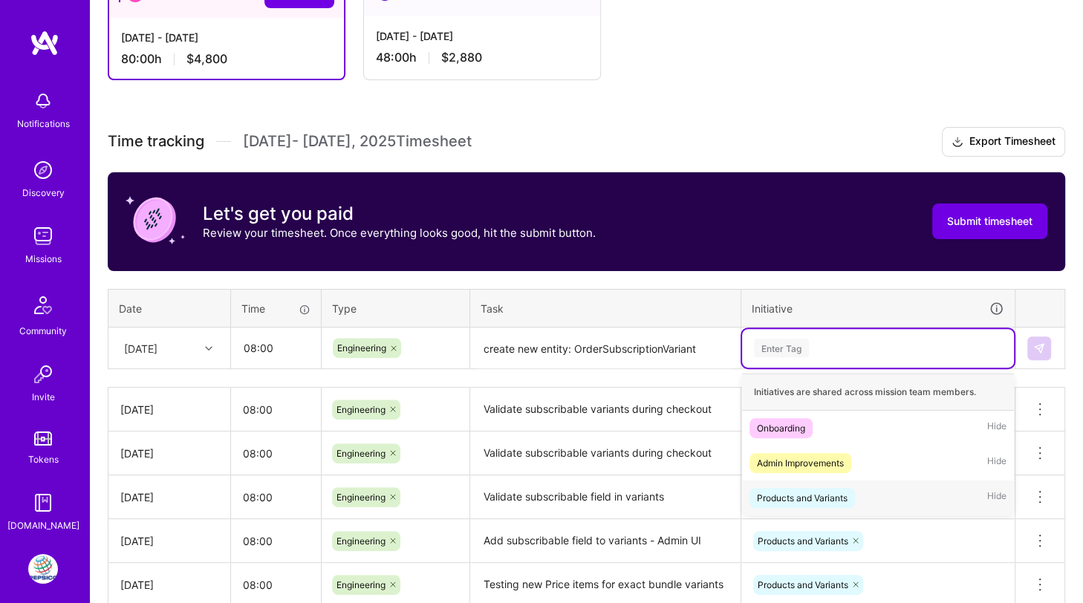
click at [789, 490] on div "Products and Variants" at bounding box center [802, 498] width 91 height 16
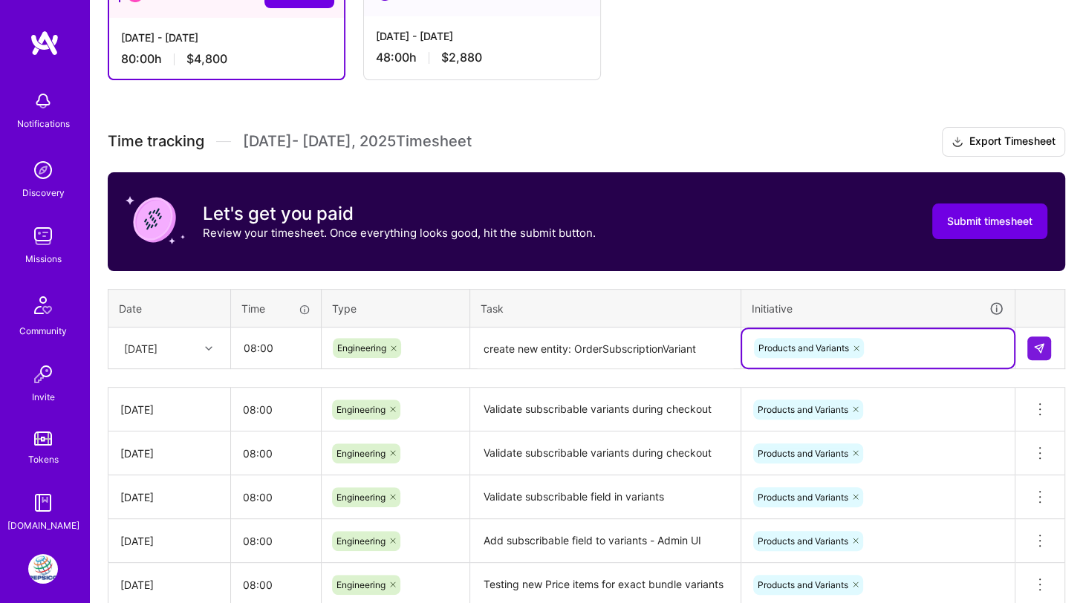
click at [486, 346] on textarea "create new entity: OrderSubscriptionVariant" at bounding box center [605, 348] width 267 height 39
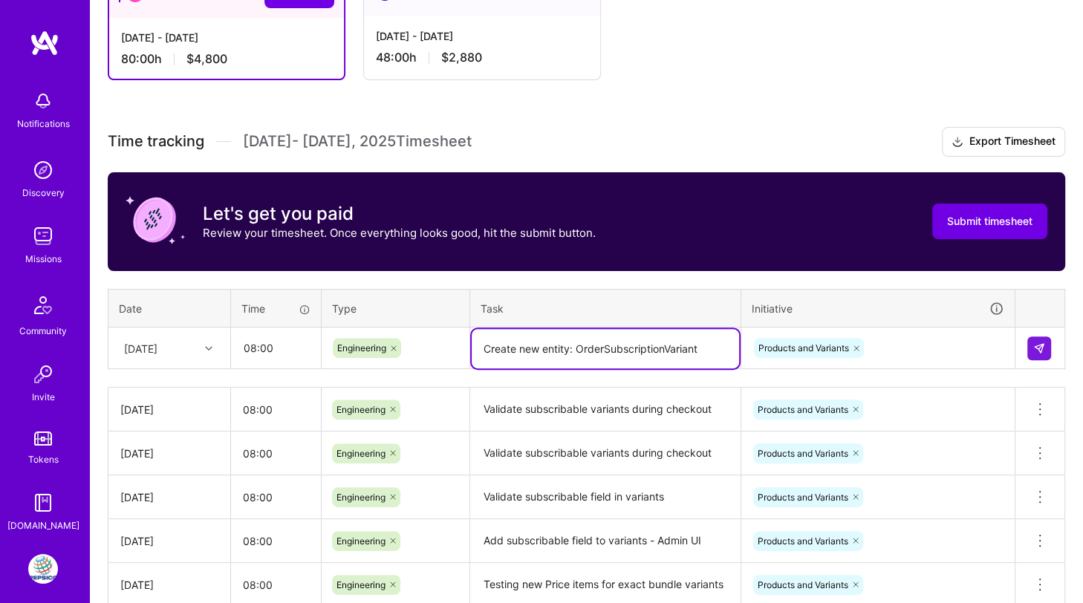
click at [605, 345] on textarea "Create new entity: OrderSubscriptionVariant" at bounding box center [605, 348] width 267 height 39
click at [670, 342] on textarea "Create new entity: Order SubscriptionVariant" at bounding box center [605, 348] width 267 height 39
type textarea "Create new entity: Order Subscription Variant"
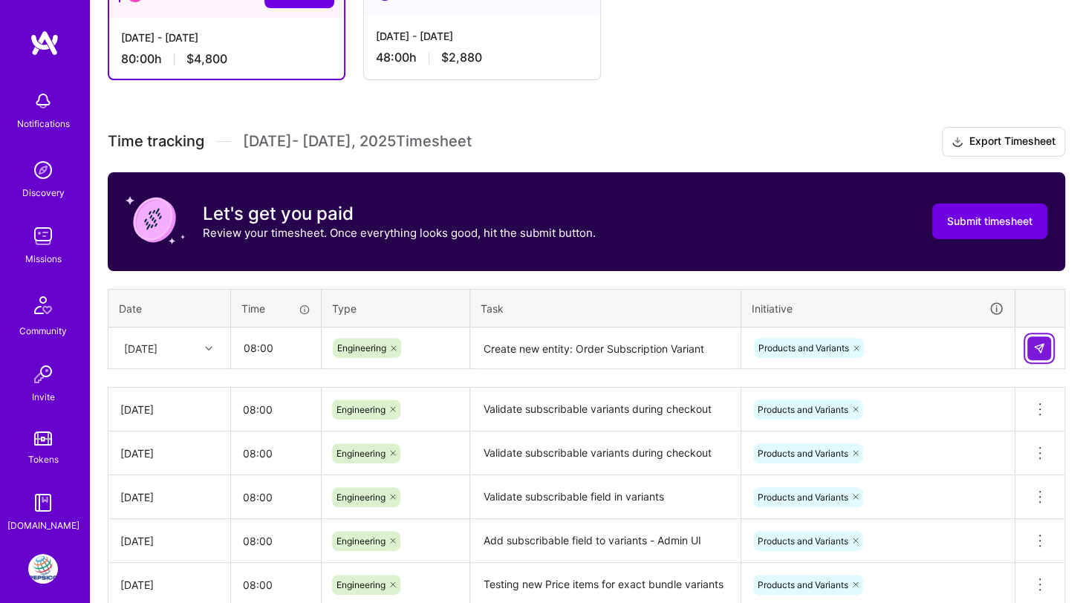
click at [1040, 342] on img at bounding box center [1039, 348] width 12 height 12
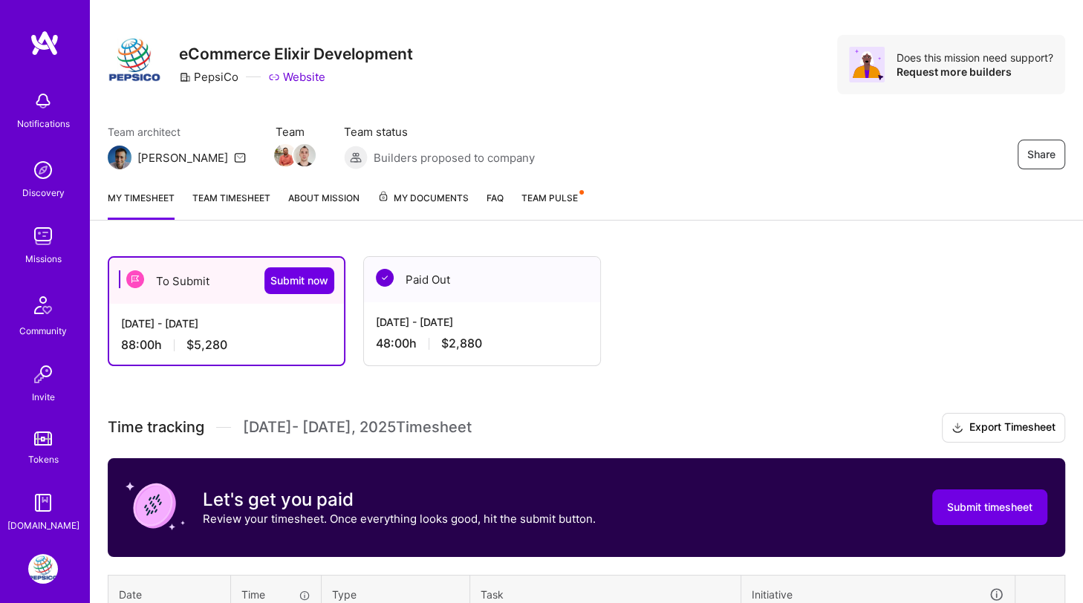
scroll to position [0, 0]
